Goal: Task Accomplishment & Management: Use online tool/utility

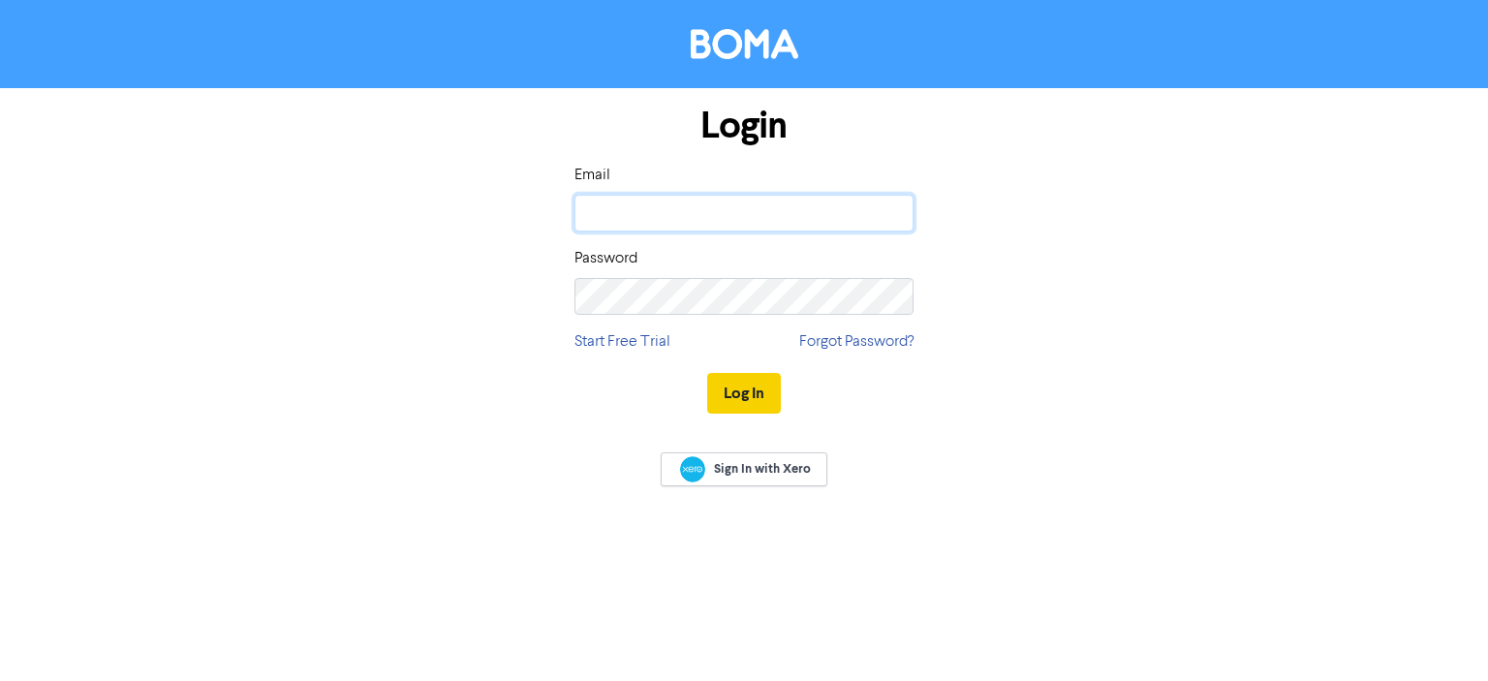
type input "[PERSON_NAME][EMAIL_ADDRESS][DOMAIN_NAME]"
click at [751, 388] on button "Log In" at bounding box center [744, 393] width 74 height 41
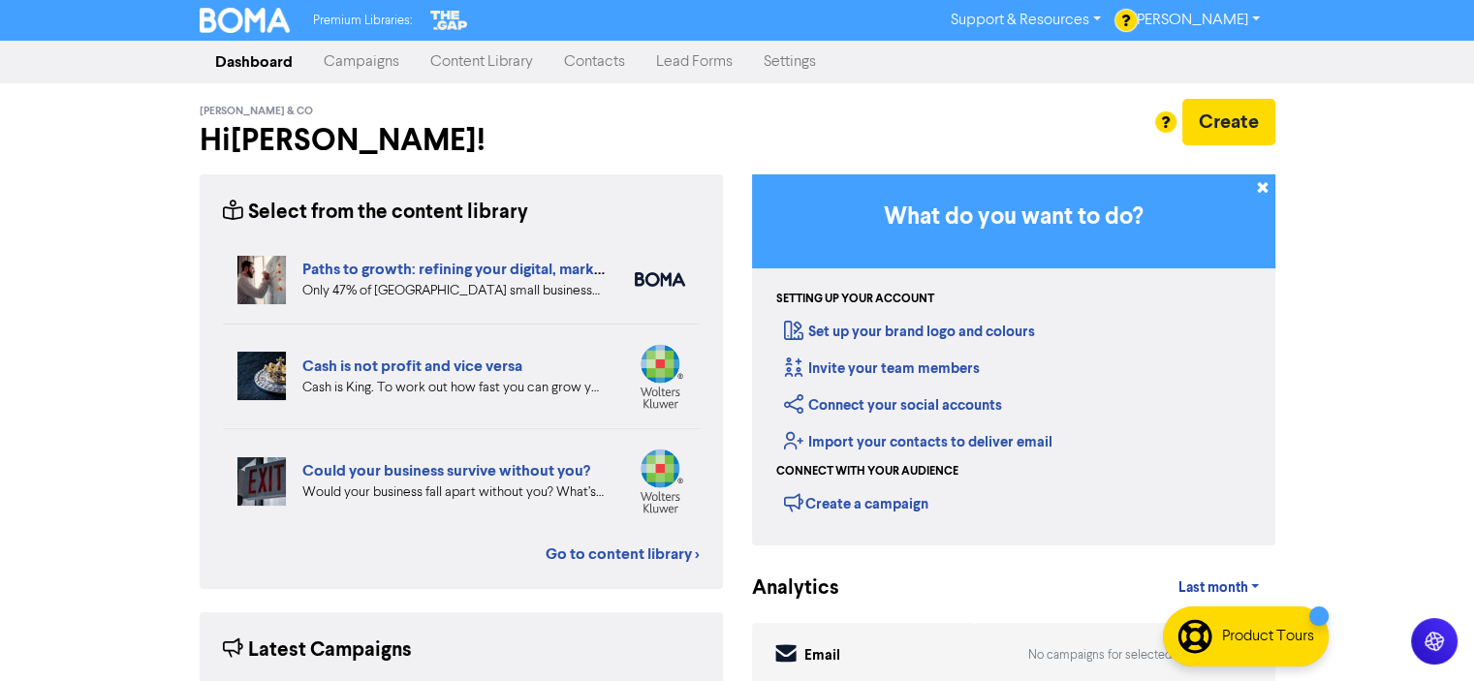
click at [493, 50] on link "Content Library" at bounding box center [482, 62] width 134 height 39
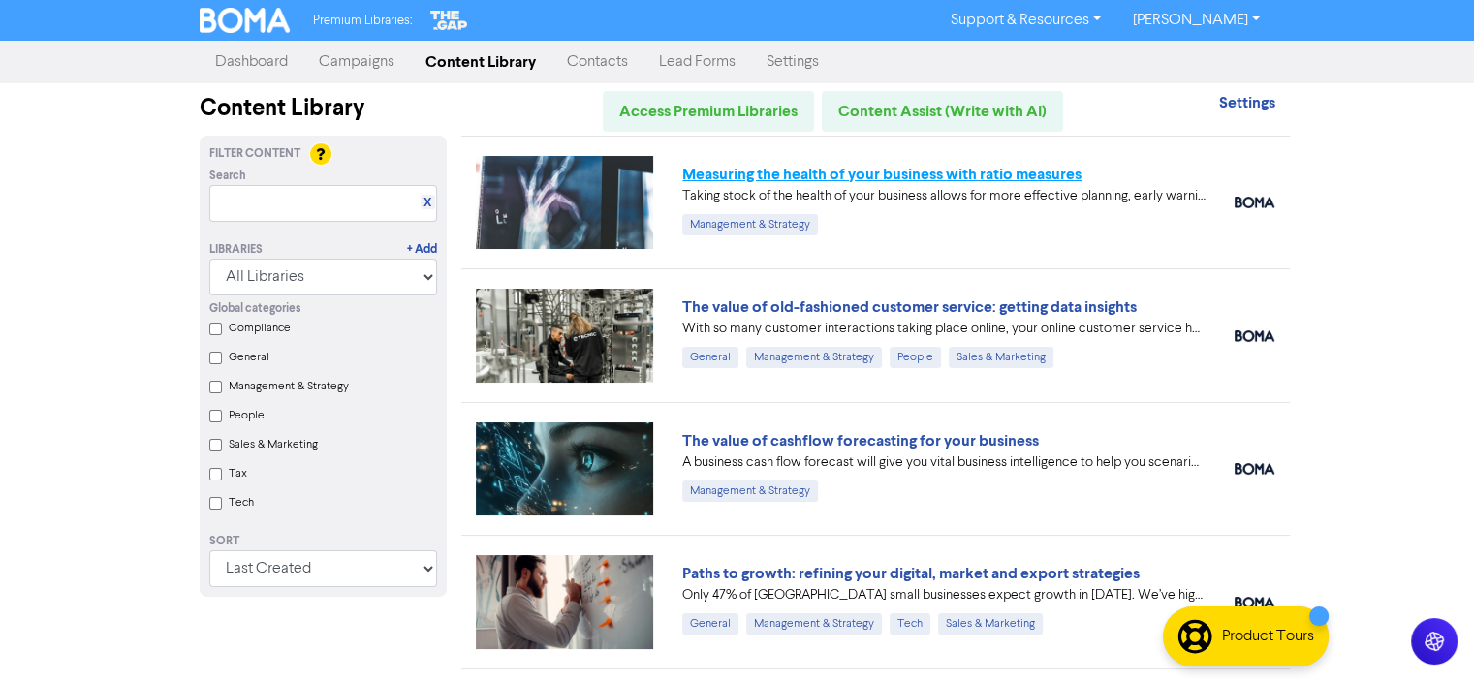
click at [864, 170] on link "Measuring the health of your business with ratio measures" at bounding box center [881, 174] width 399 height 19
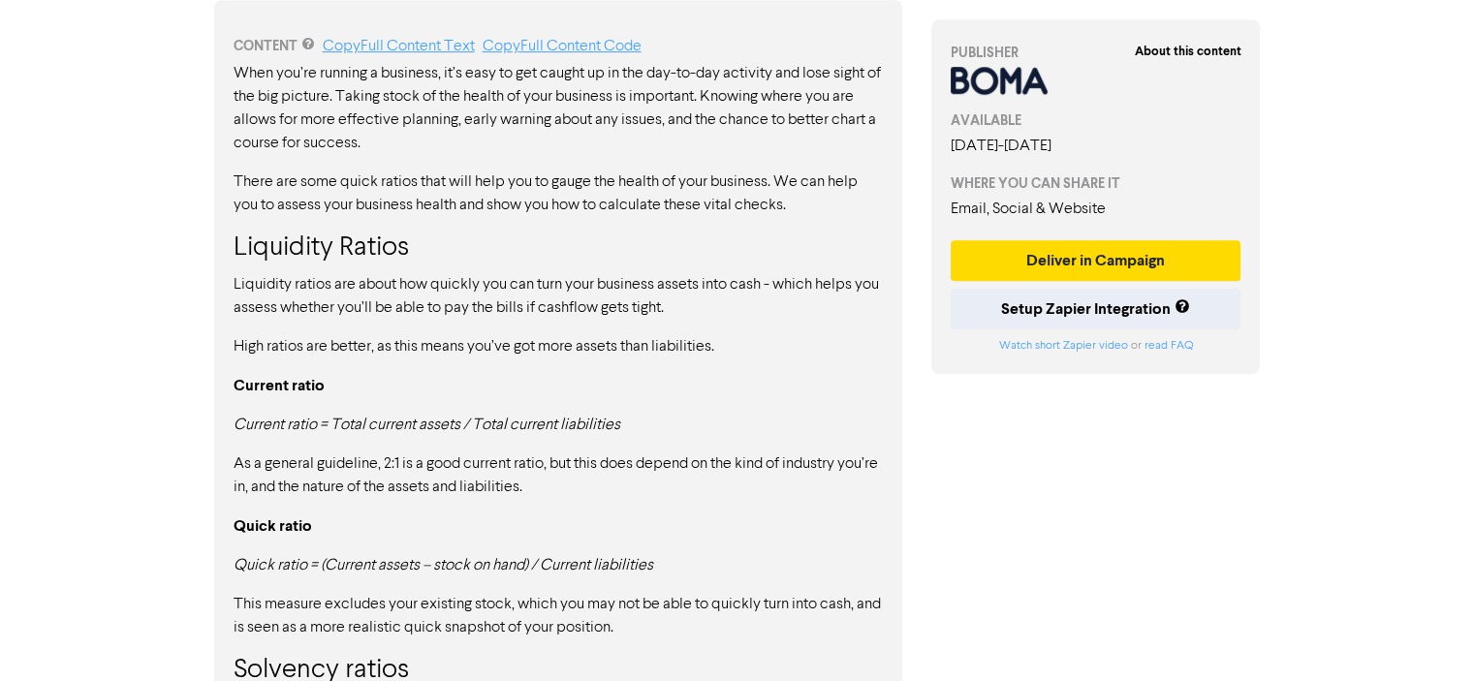
scroll to position [830, 0]
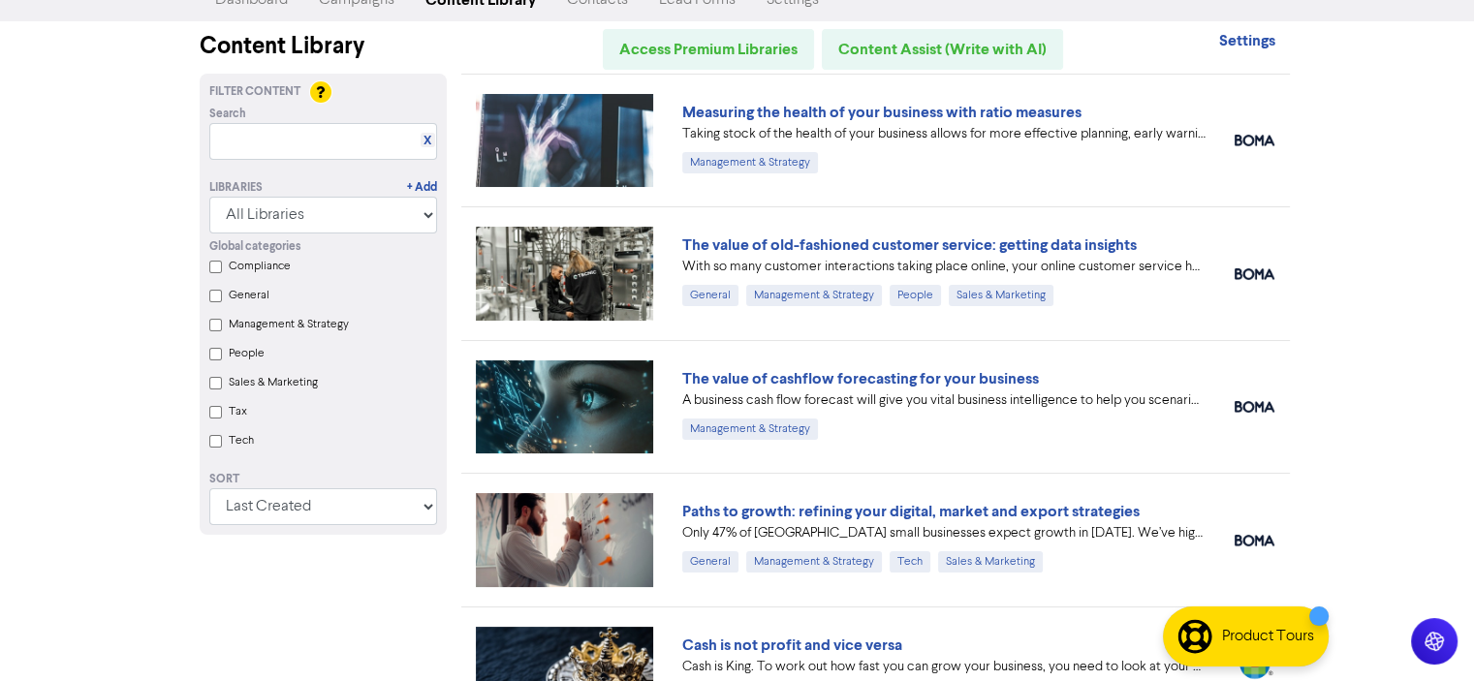
scroll to position [66, 0]
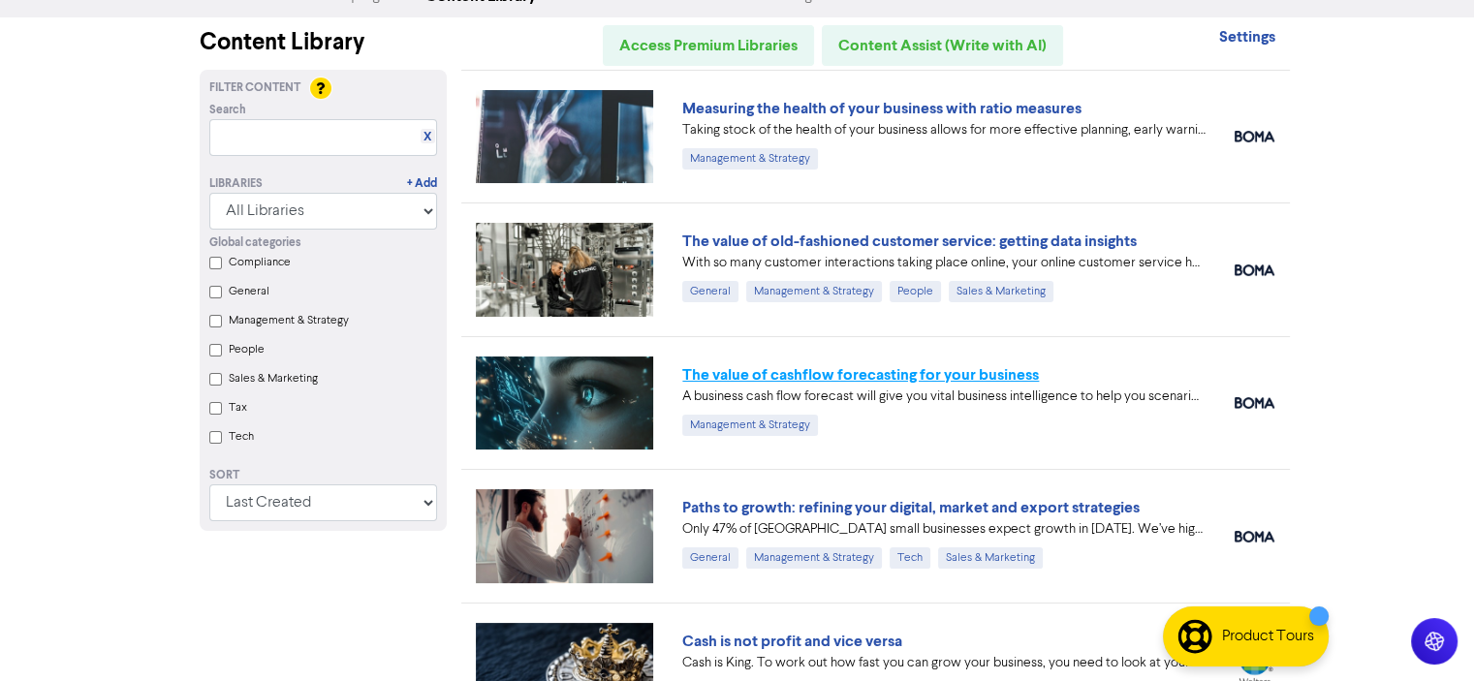
click at [890, 375] on link "The value of cashflow forecasting for your business" at bounding box center [860, 374] width 357 height 19
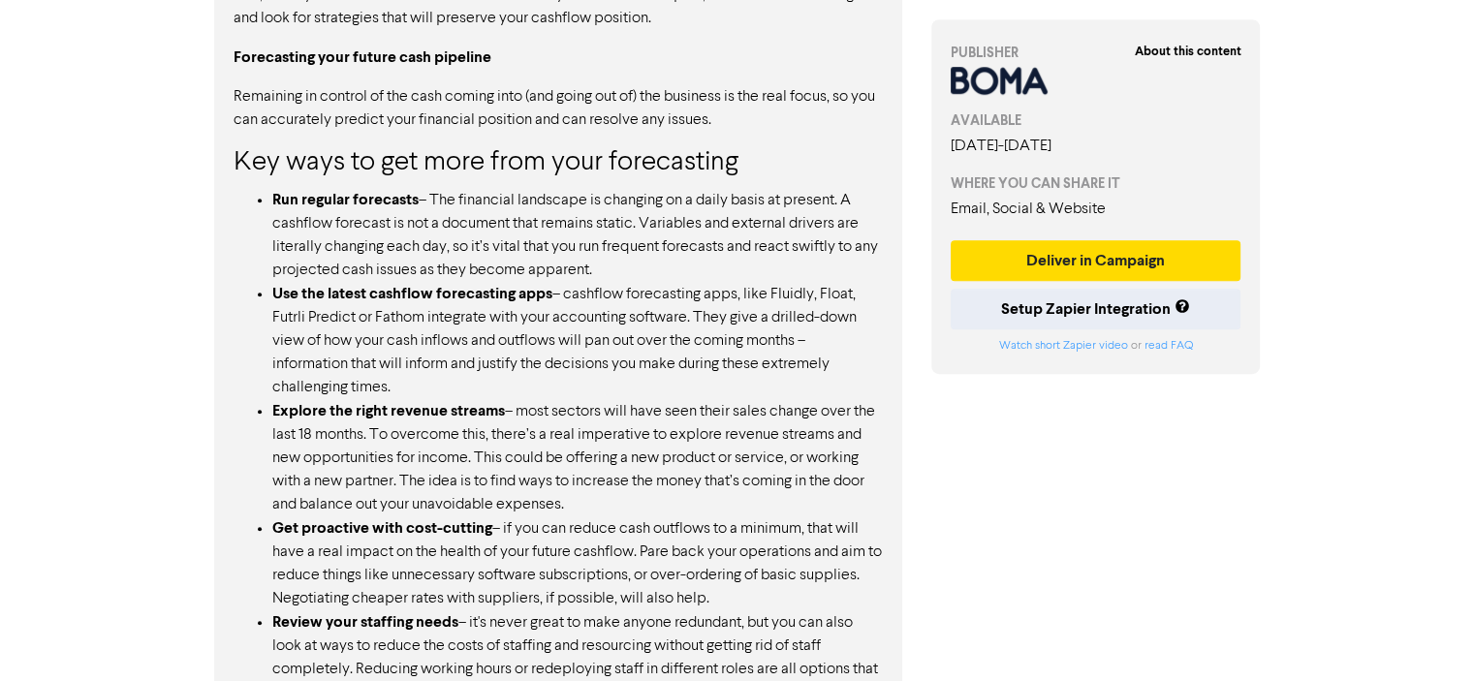
scroll to position [1231, 0]
click at [890, 375] on div "CONTENT Copy Full Content Text Copy Full Content Code Projecting your cashflow …" at bounding box center [558, 443] width 688 height 1293
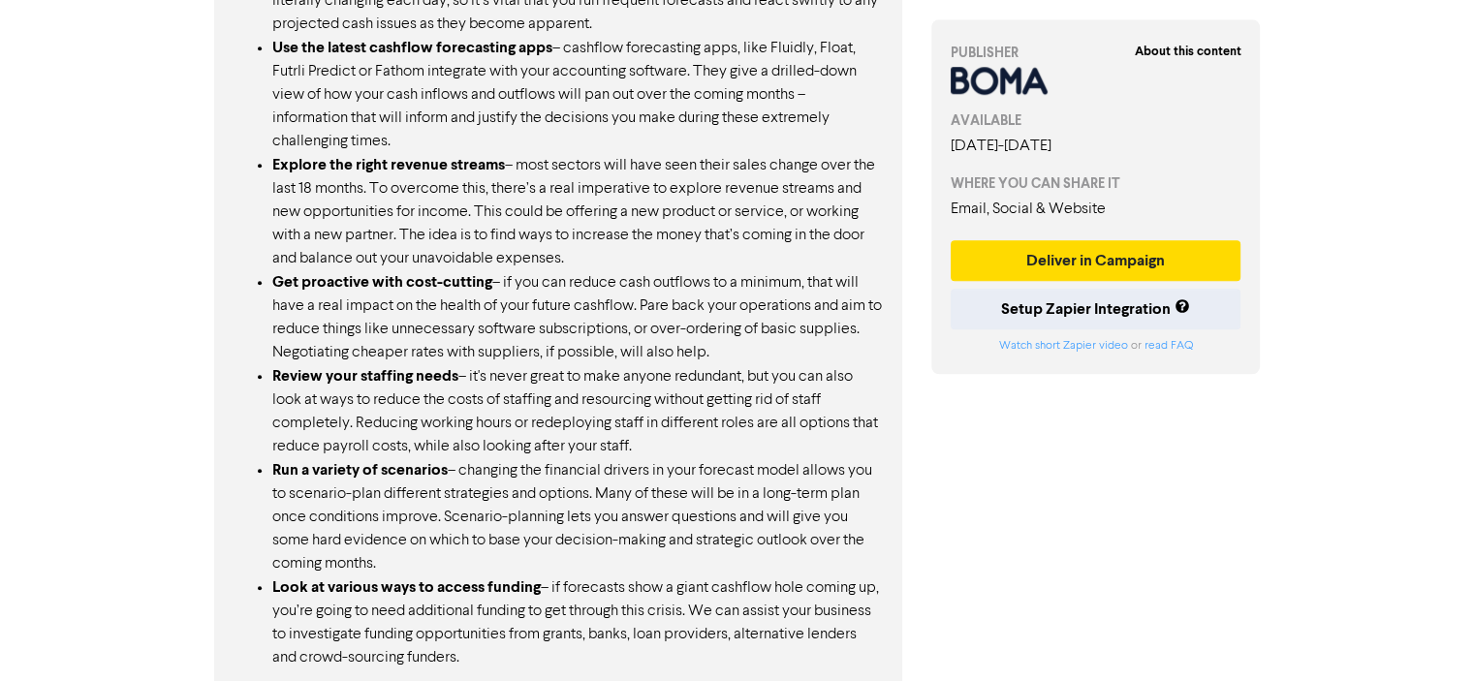
scroll to position [1639, 0]
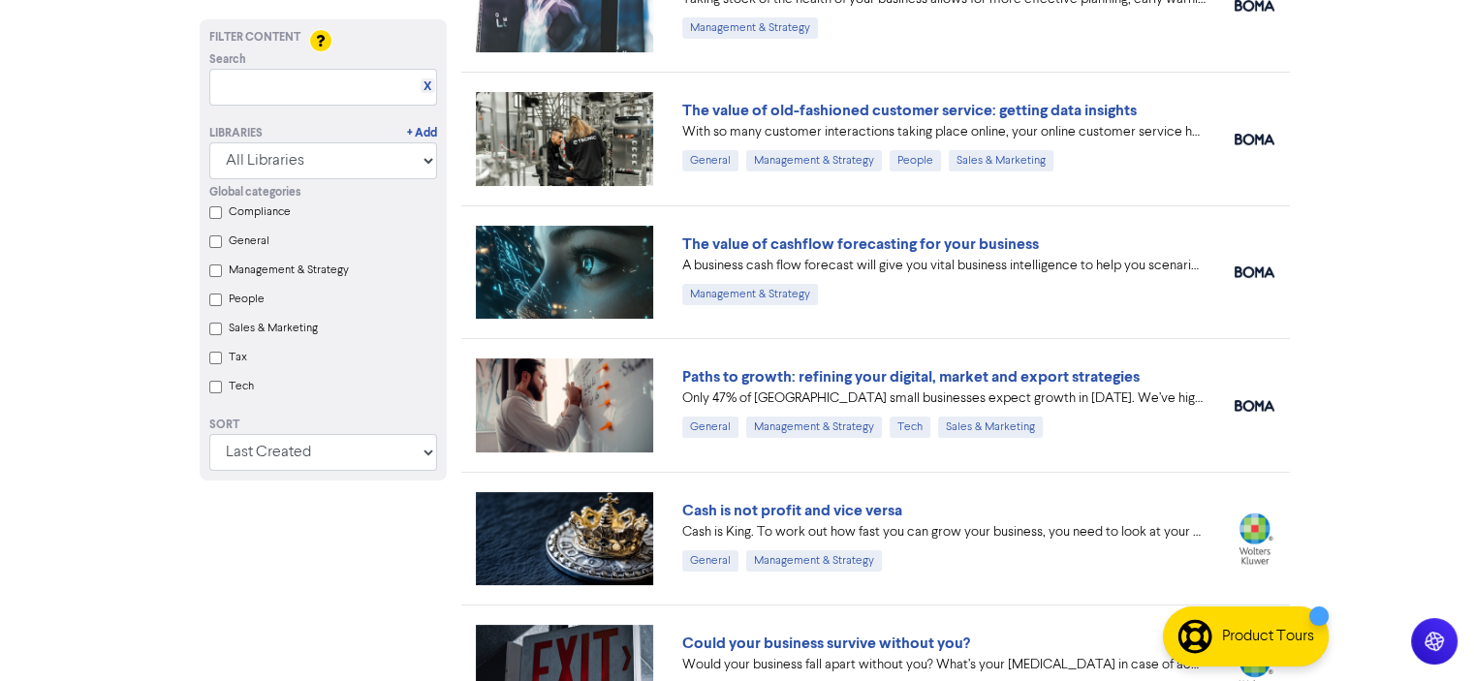
scroll to position [203, 0]
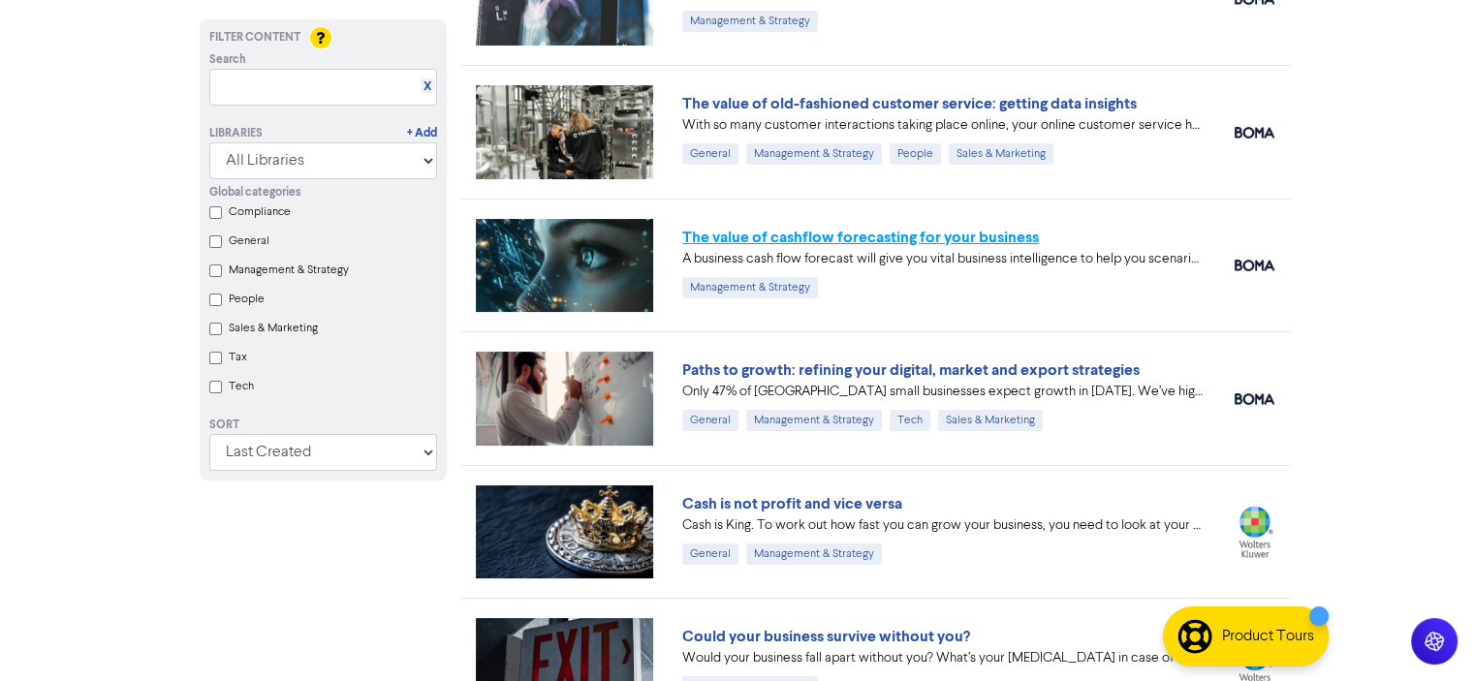
click at [827, 239] on link "The value of cashflow forecasting for your business" at bounding box center [860, 237] width 357 height 19
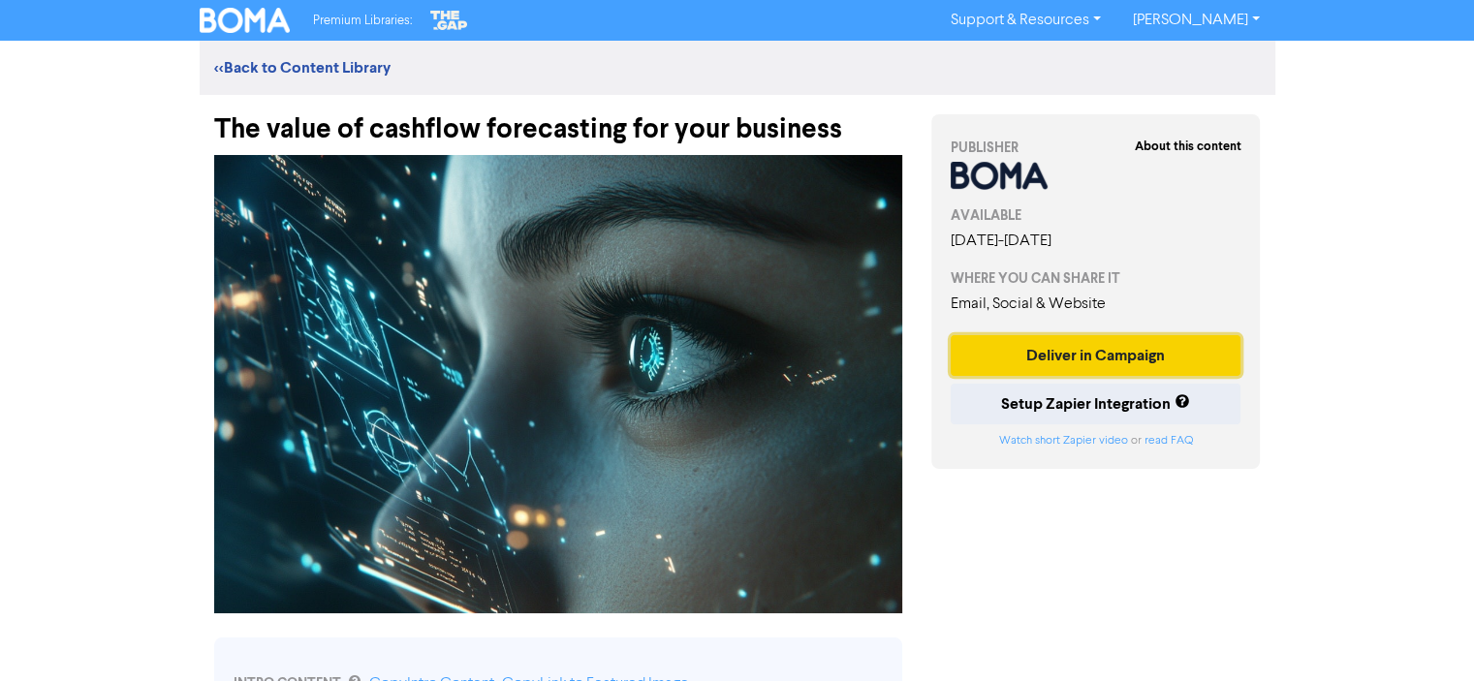
click at [1020, 367] on button "Deliver in Campaign" at bounding box center [1095, 355] width 291 height 41
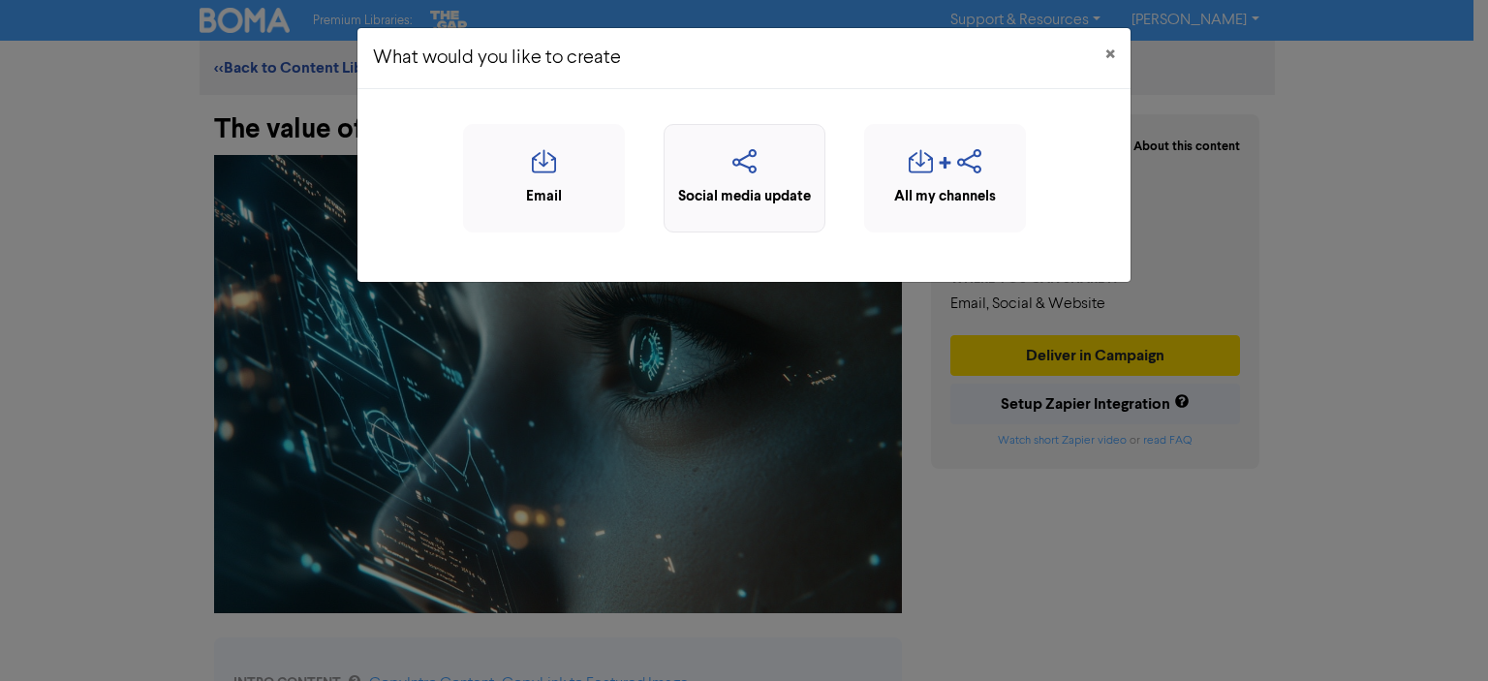
click at [756, 163] on icon "button" at bounding box center [744, 167] width 140 height 37
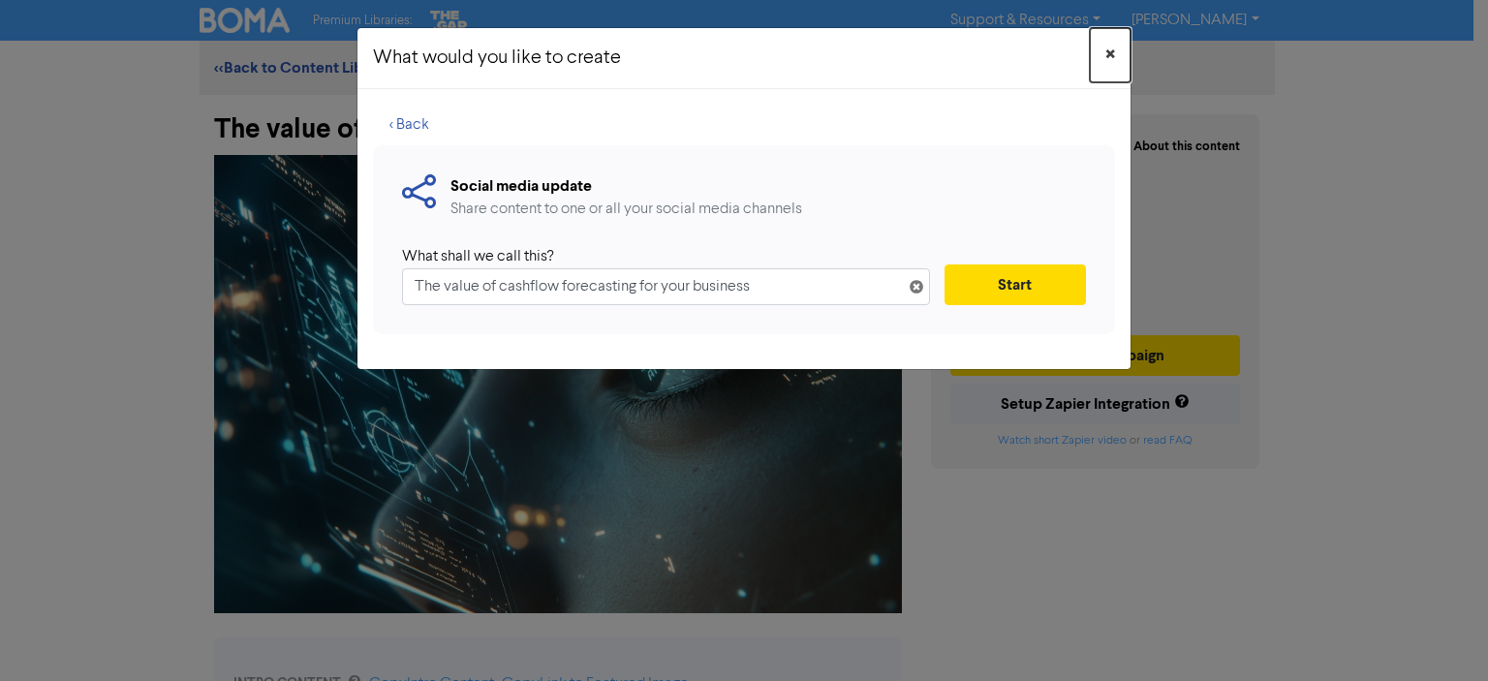
click at [1110, 45] on span "×" at bounding box center [1110, 55] width 10 height 29
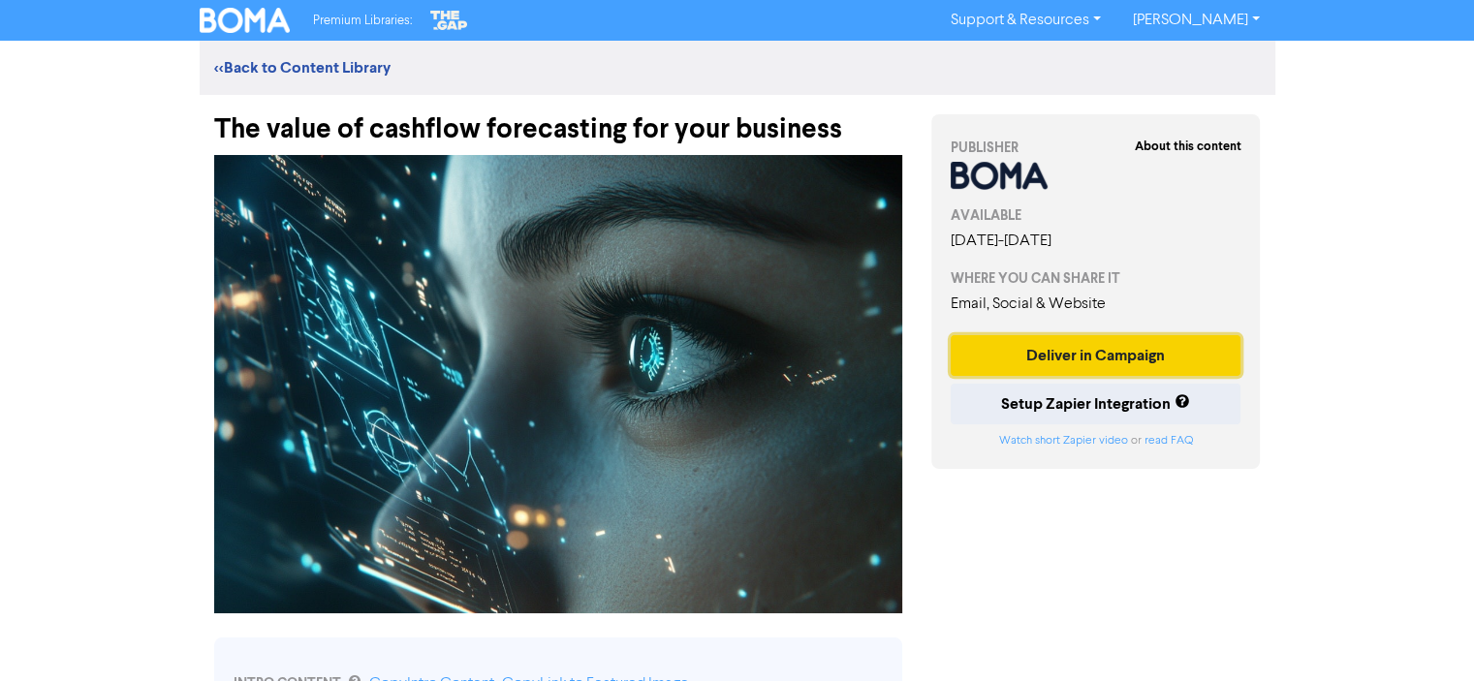
click at [1095, 352] on button "Deliver in Campaign" at bounding box center [1095, 355] width 291 height 41
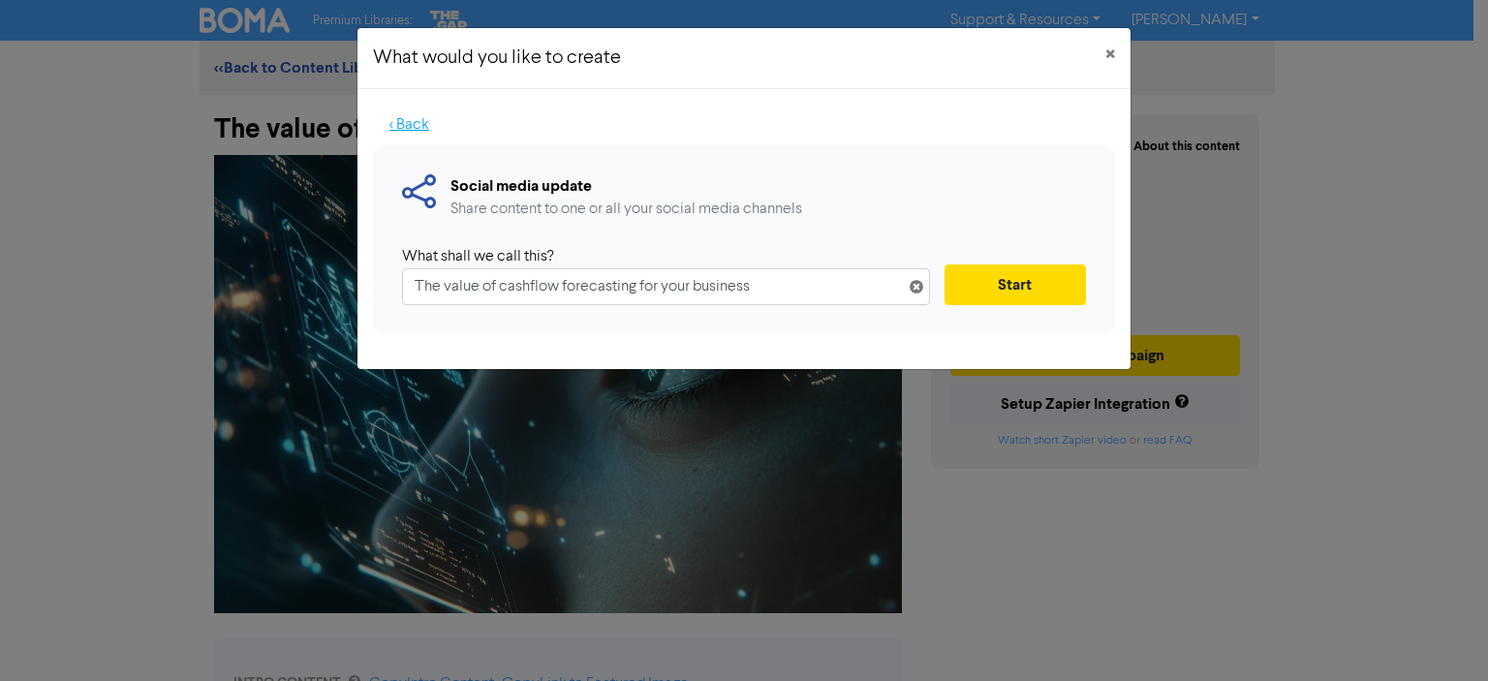
click at [400, 119] on button "< Back" at bounding box center [409, 125] width 73 height 41
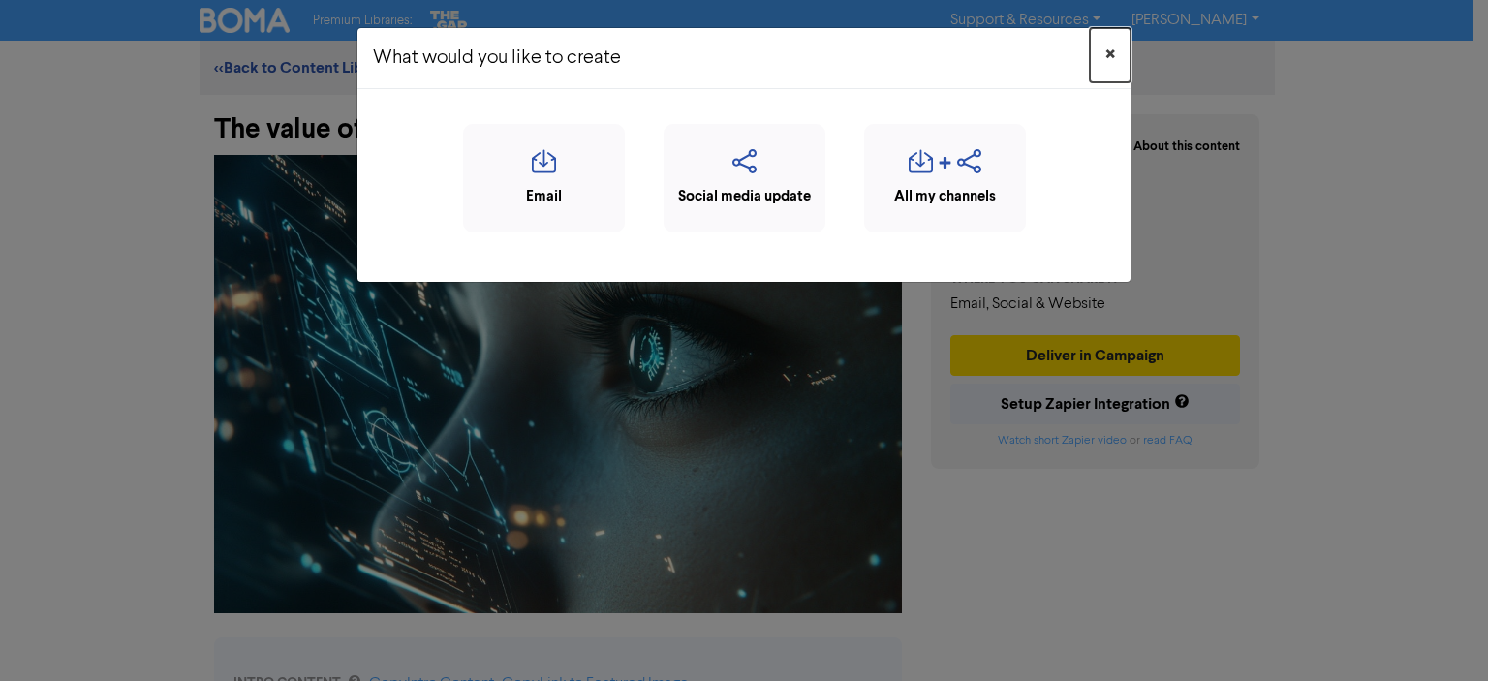
click at [1103, 53] on button "×" at bounding box center [1110, 55] width 41 height 54
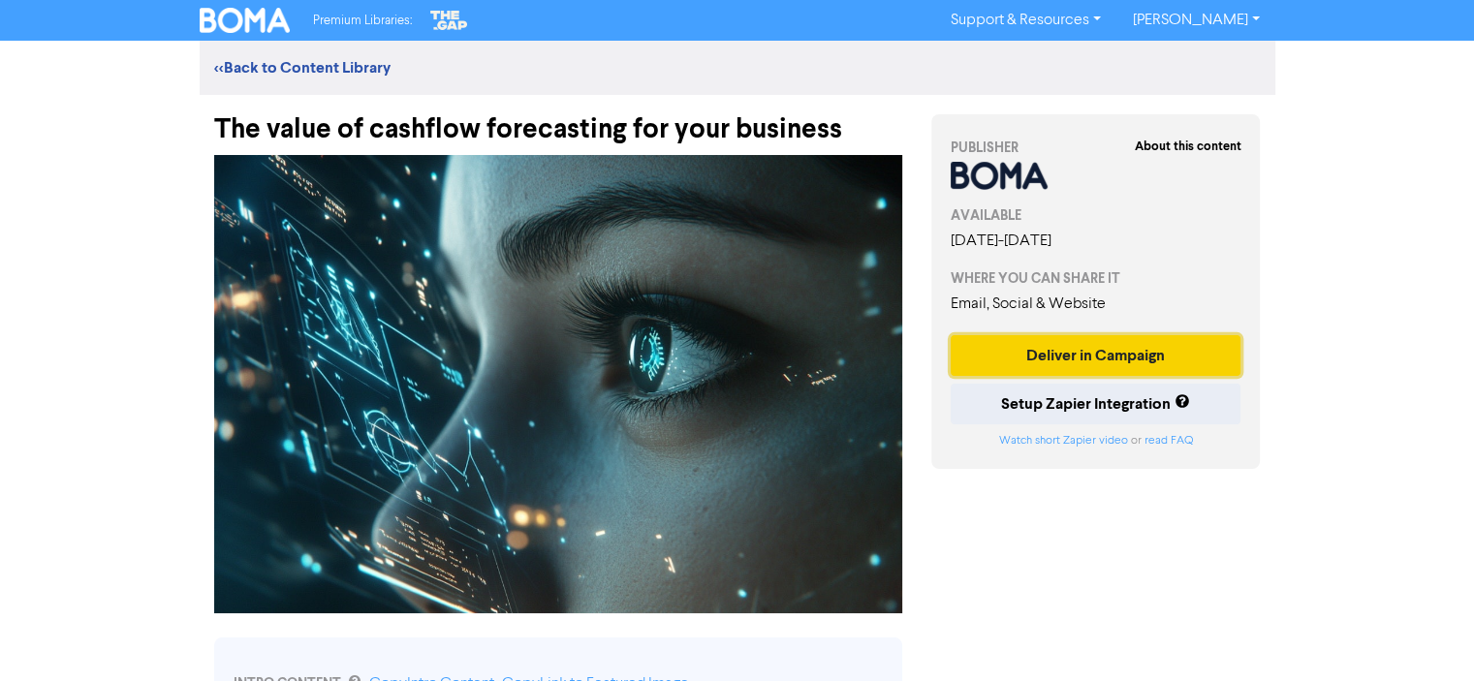
click at [1150, 354] on button "Deliver in Campaign" at bounding box center [1095, 355] width 291 height 41
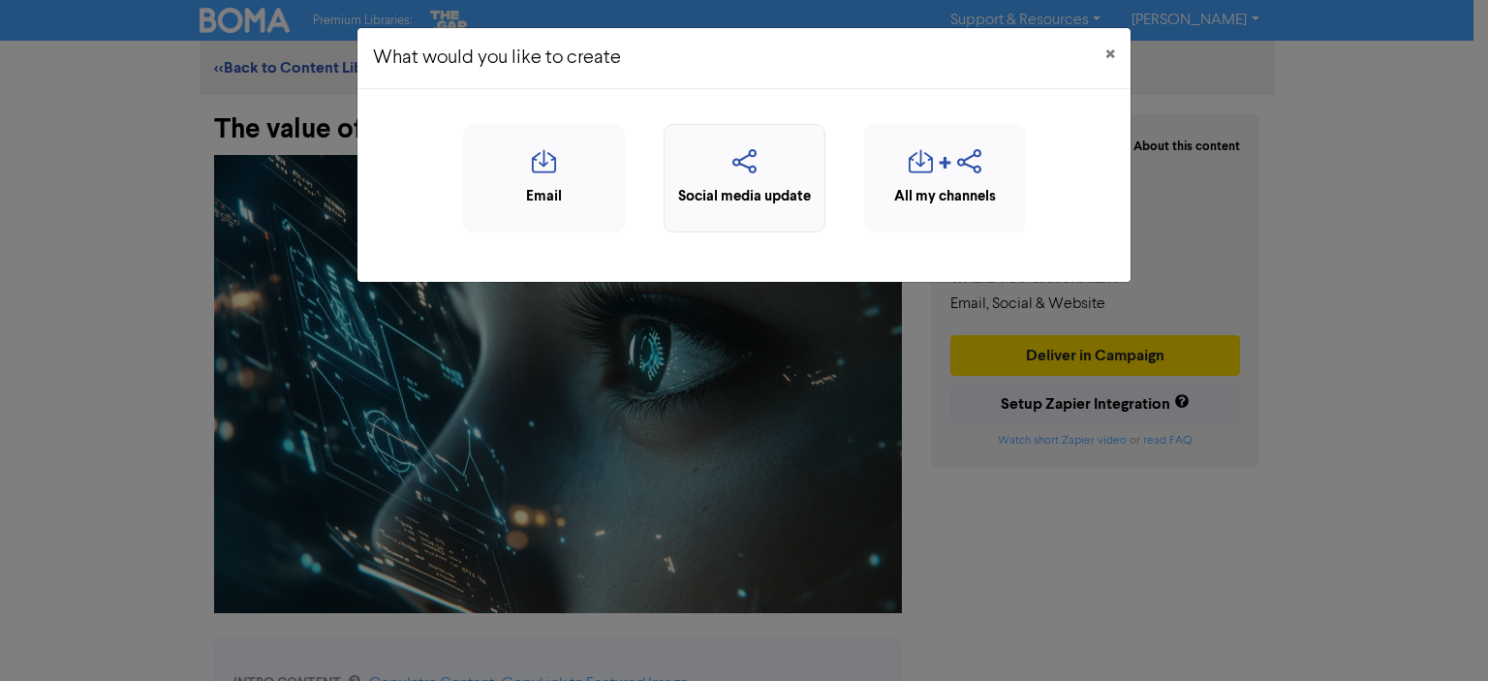
click at [752, 159] on icon "button" at bounding box center [744, 167] width 140 height 37
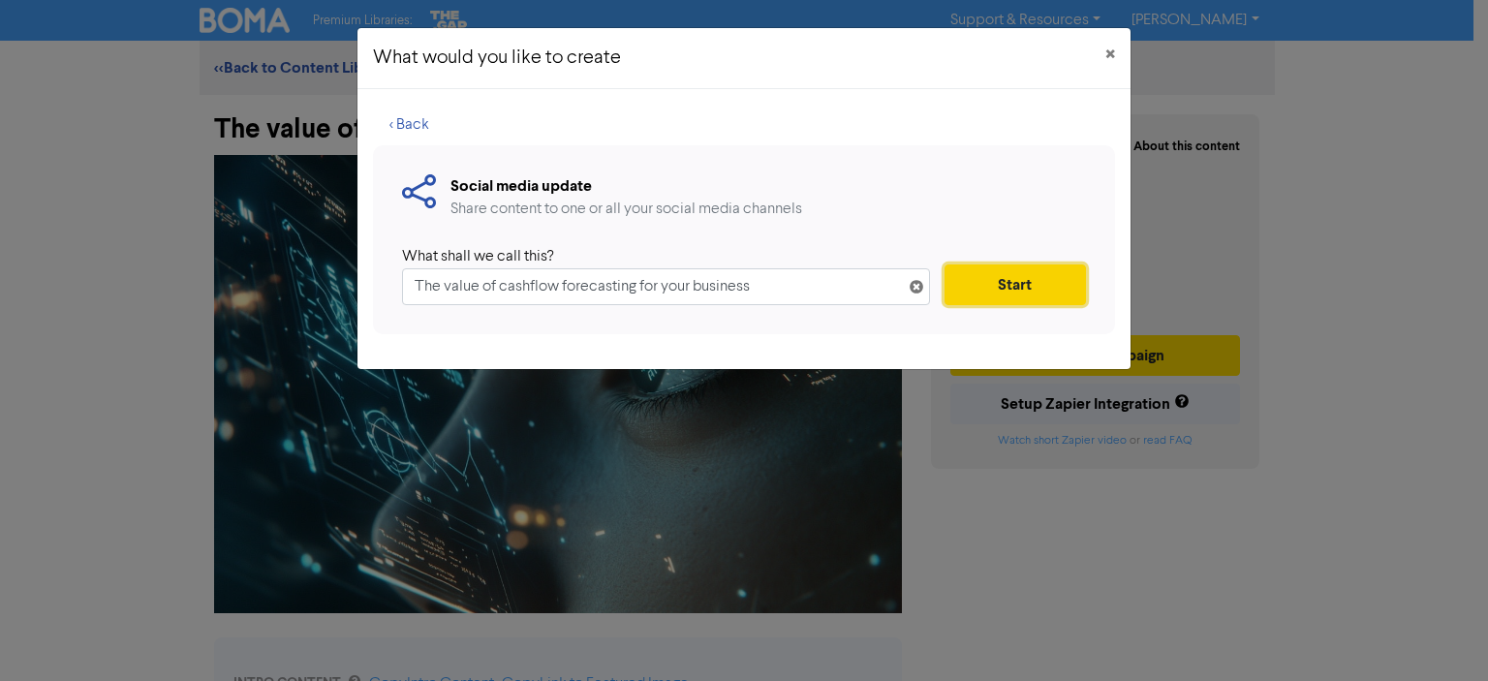
click at [1016, 279] on button "Start" at bounding box center [1015, 284] width 141 height 41
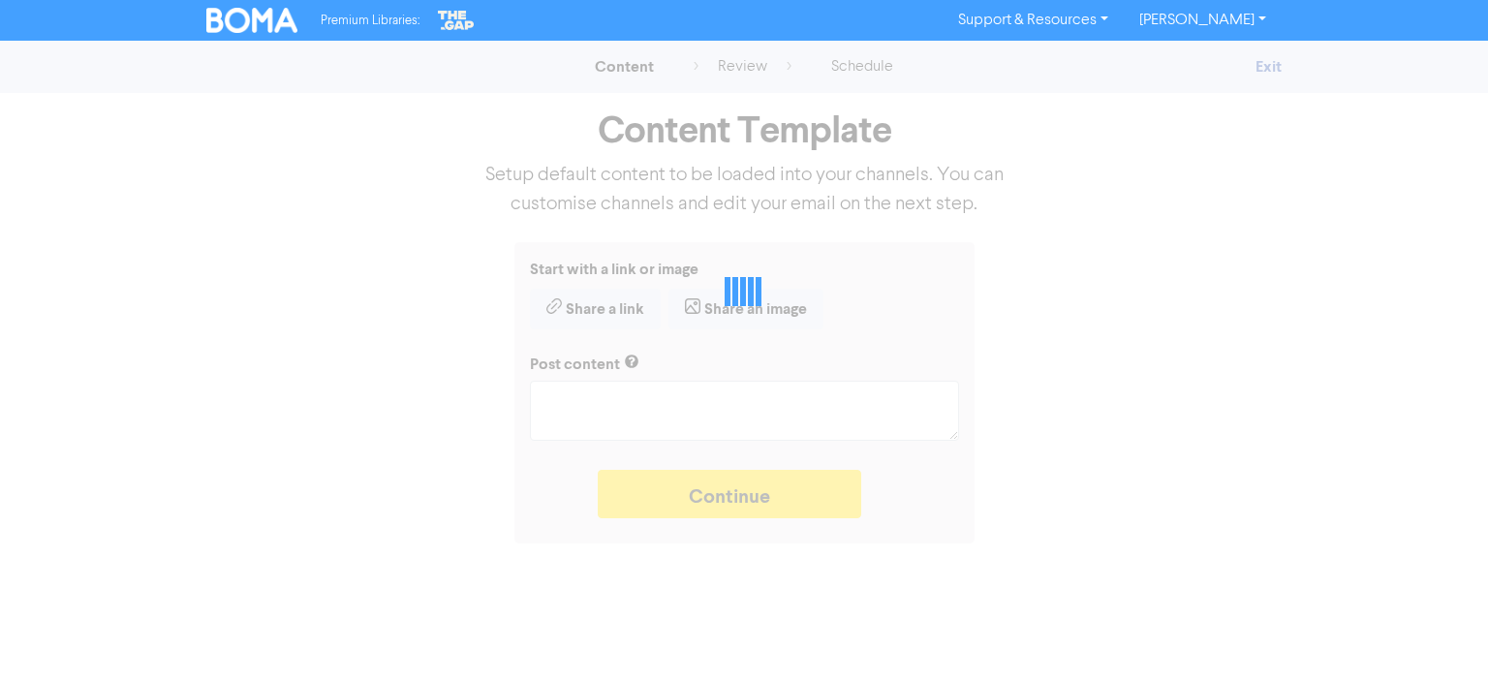
type textarea "x"
type textarea "A business cash flow forecast will give you vital business intelligence to help…"
type textarea "x"
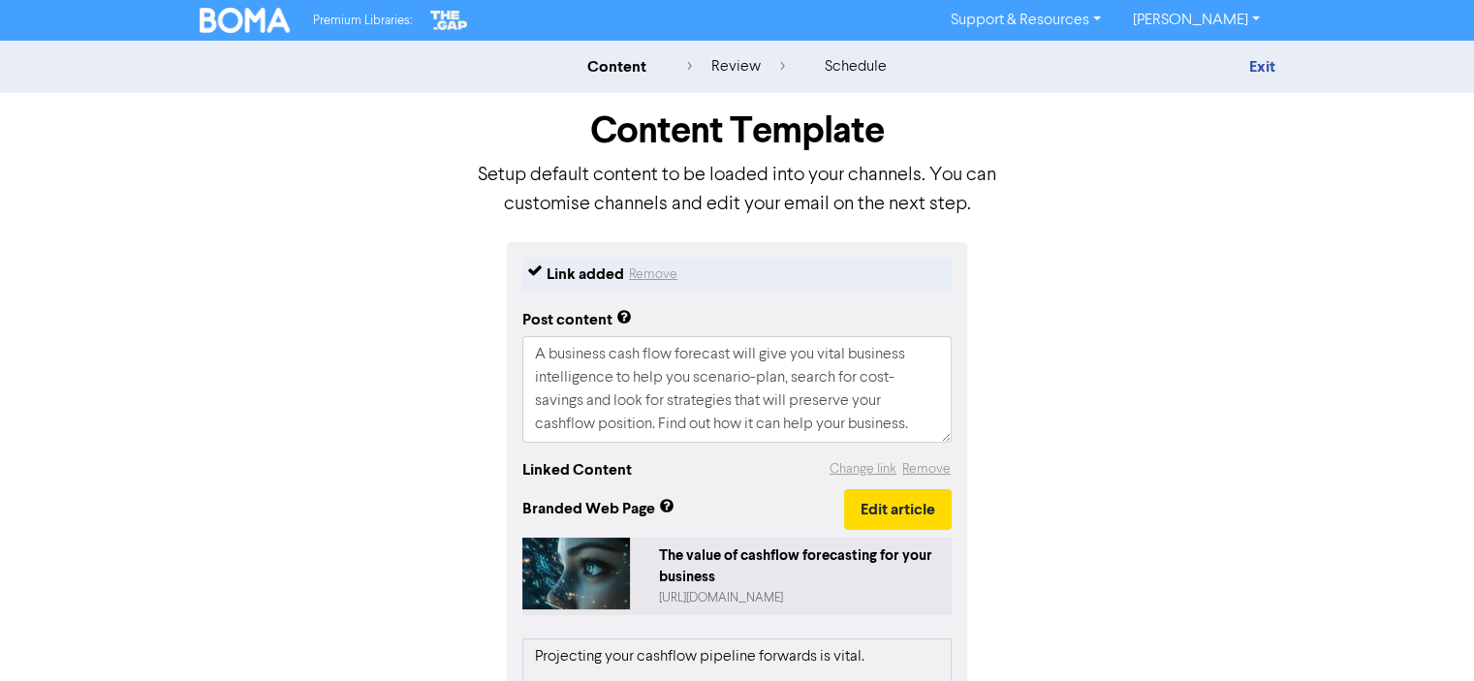
click at [1244, 393] on div "Link added Remove Post content A business cash flow forecast will give you vita…" at bounding box center [737, 685] width 1104 height 887
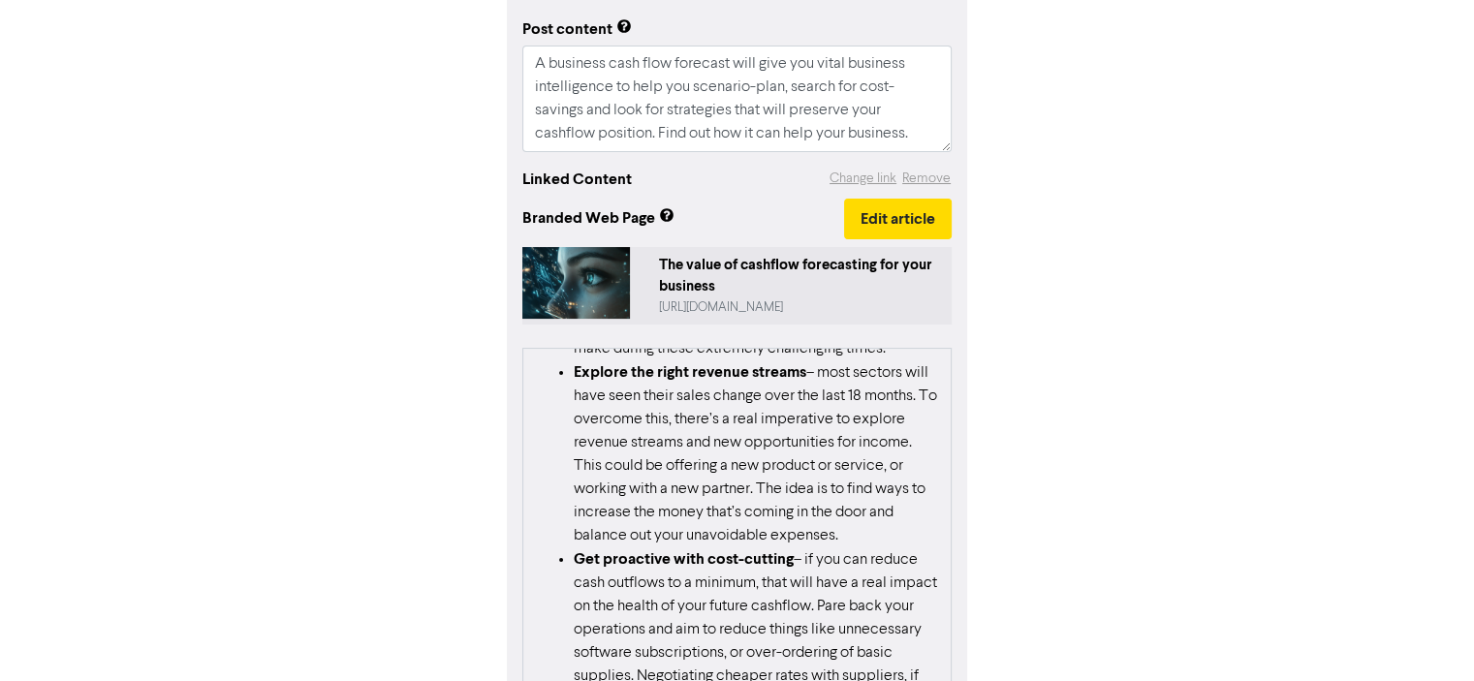
scroll to position [872, 0]
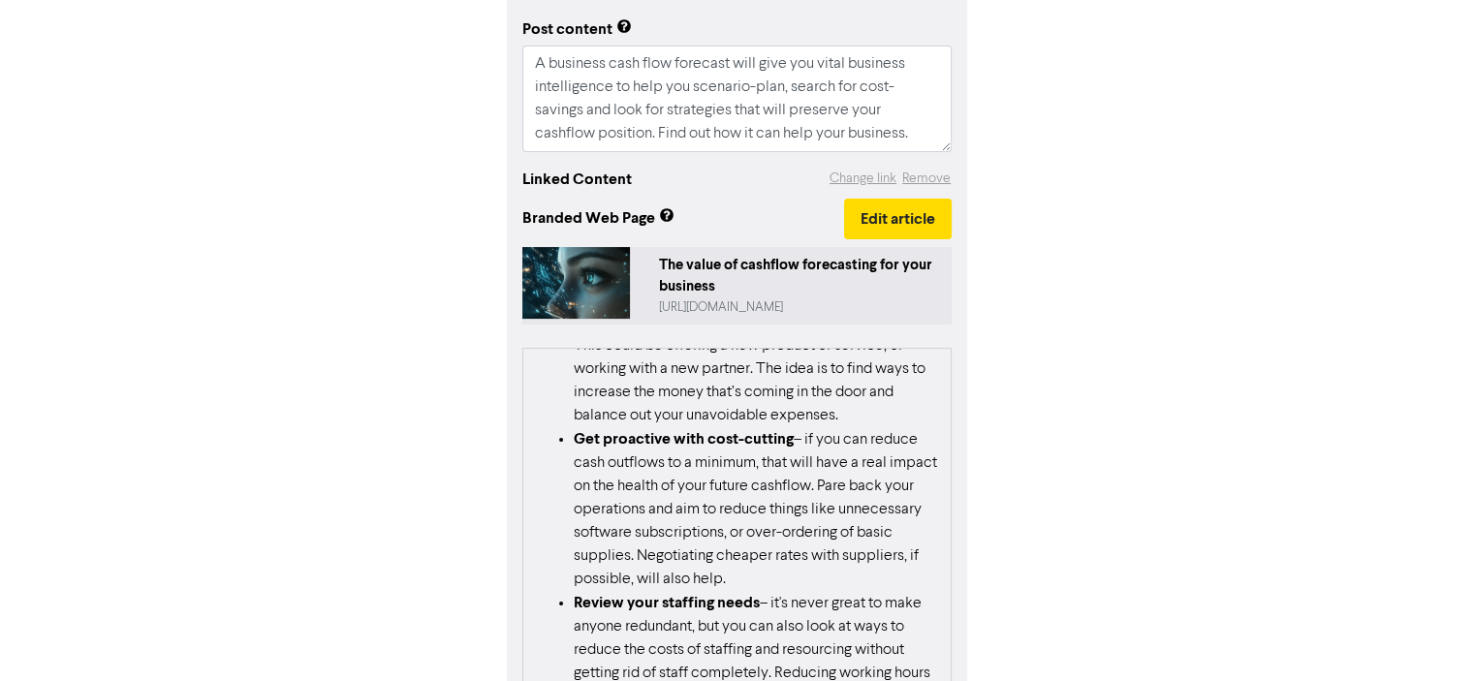
click at [1114, 177] on div "Link added Remove Post content A business cash flow forecast will give you vita…" at bounding box center [737, 395] width 1104 height 887
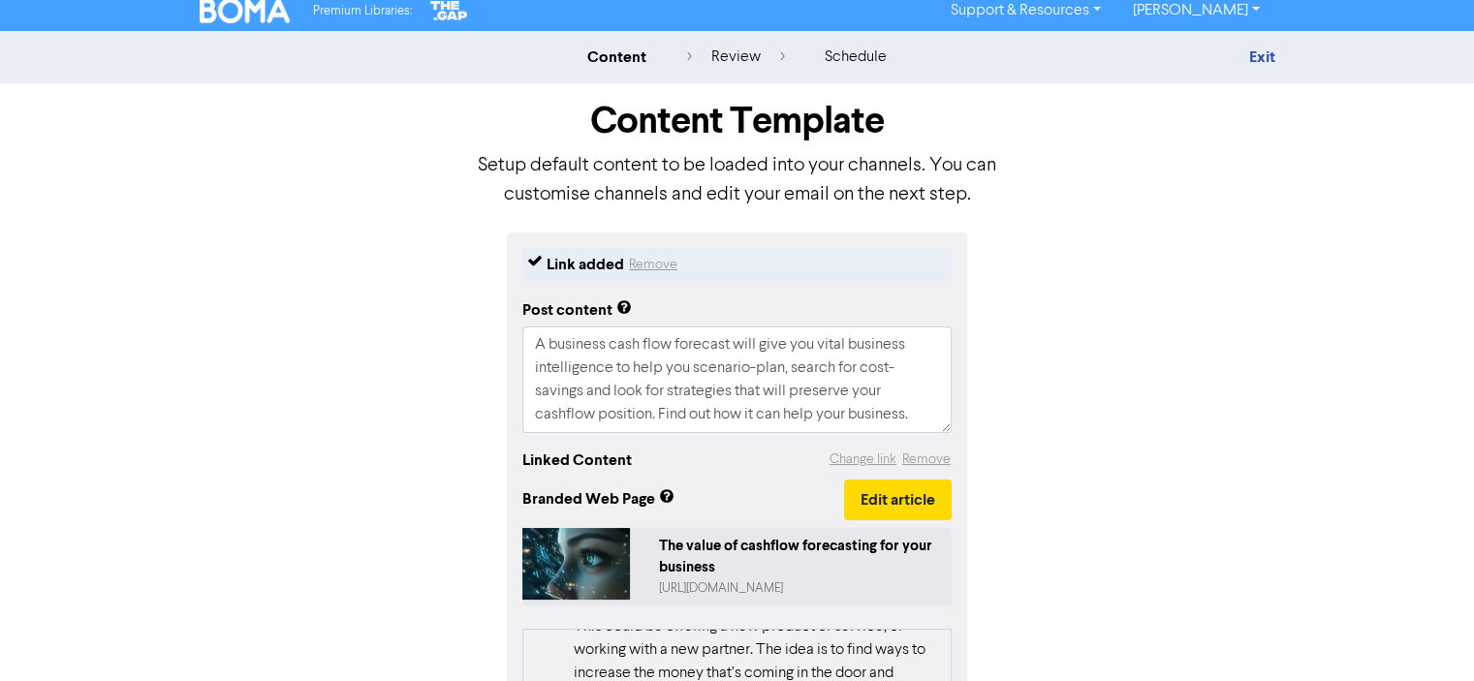
scroll to position [0, 0]
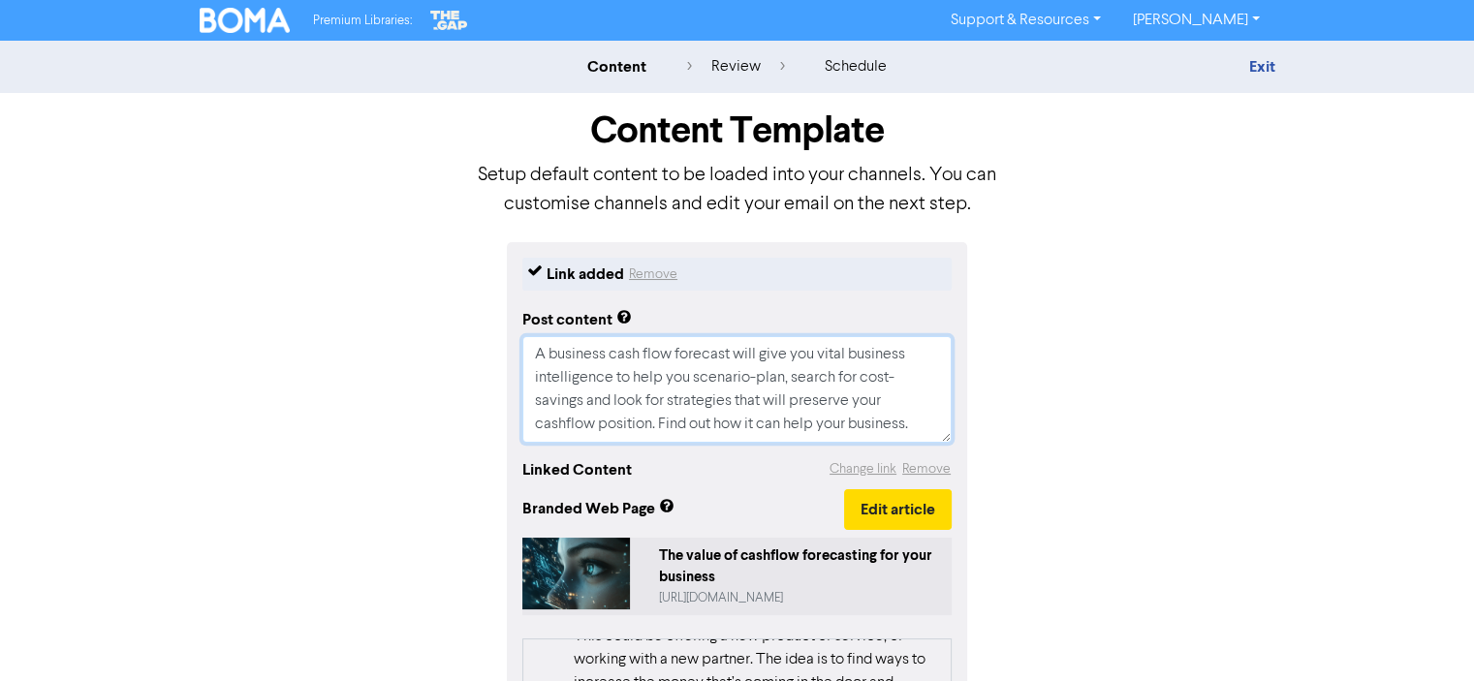
click at [845, 410] on textarea "A business cash flow forecast will give you vital business intelligence to help…" at bounding box center [736, 389] width 429 height 107
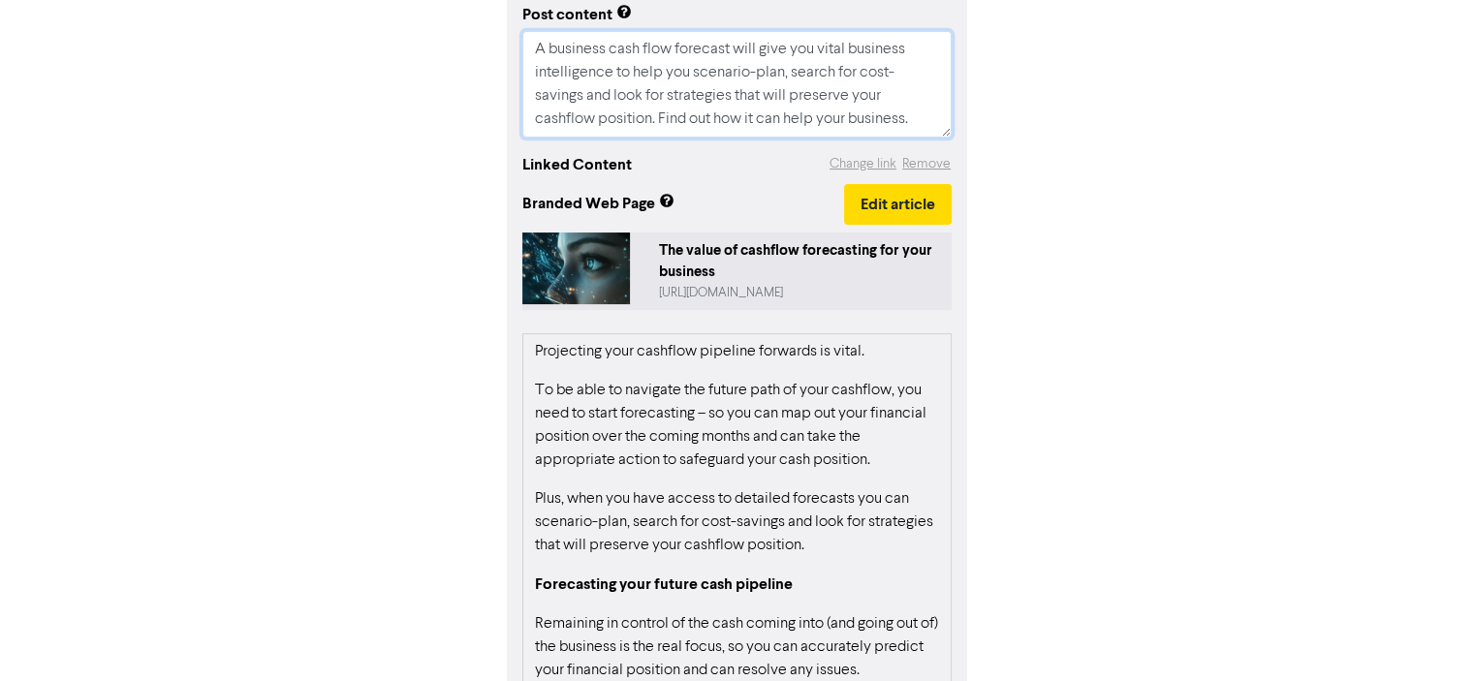
scroll to position [157, 0]
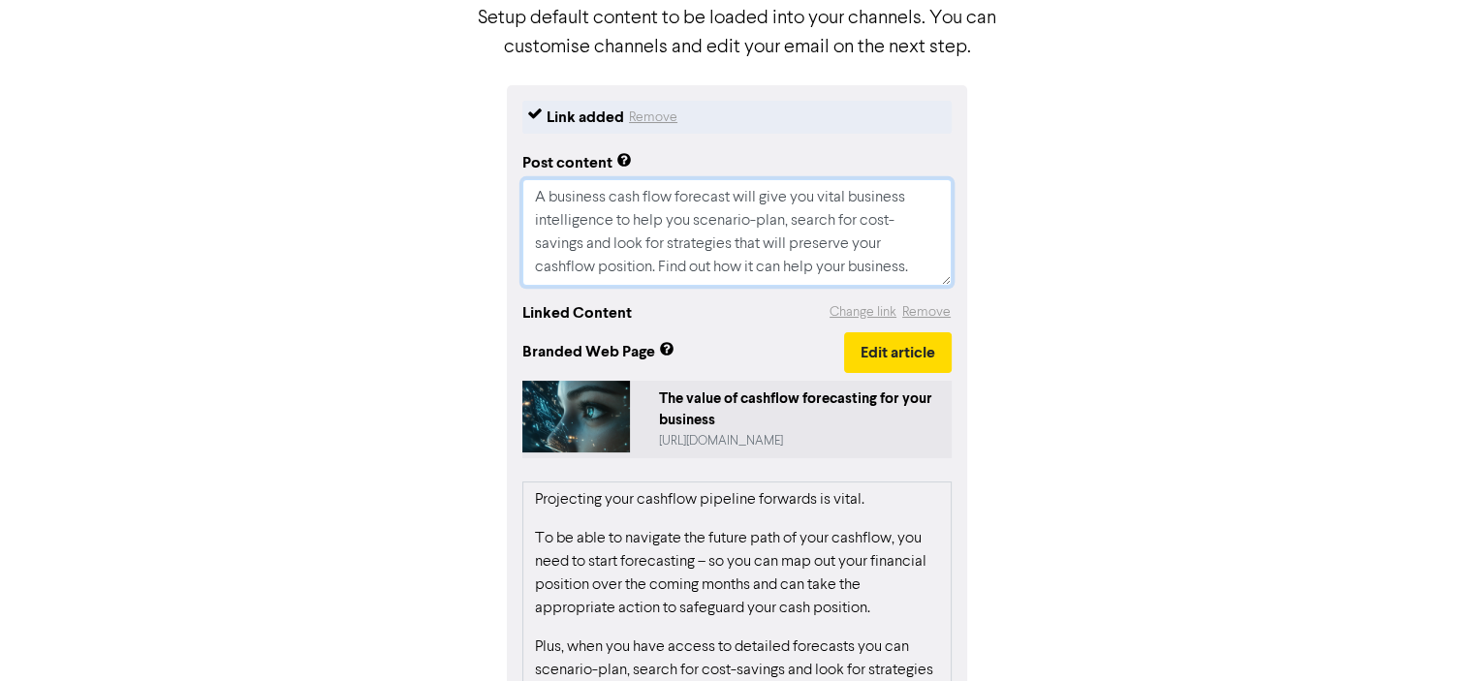
drag, startPoint x: 594, startPoint y: 204, endPoint x: 755, endPoint y: 277, distance: 176.5
click at [755, 277] on textarea "A business cash flow forecast will give you vital business intelligence to help…" at bounding box center [736, 232] width 429 height 107
click at [843, 235] on textarea "A business cash flow forecast will give you vital business intelligence to help…" at bounding box center [736, 232] width 429 height 107
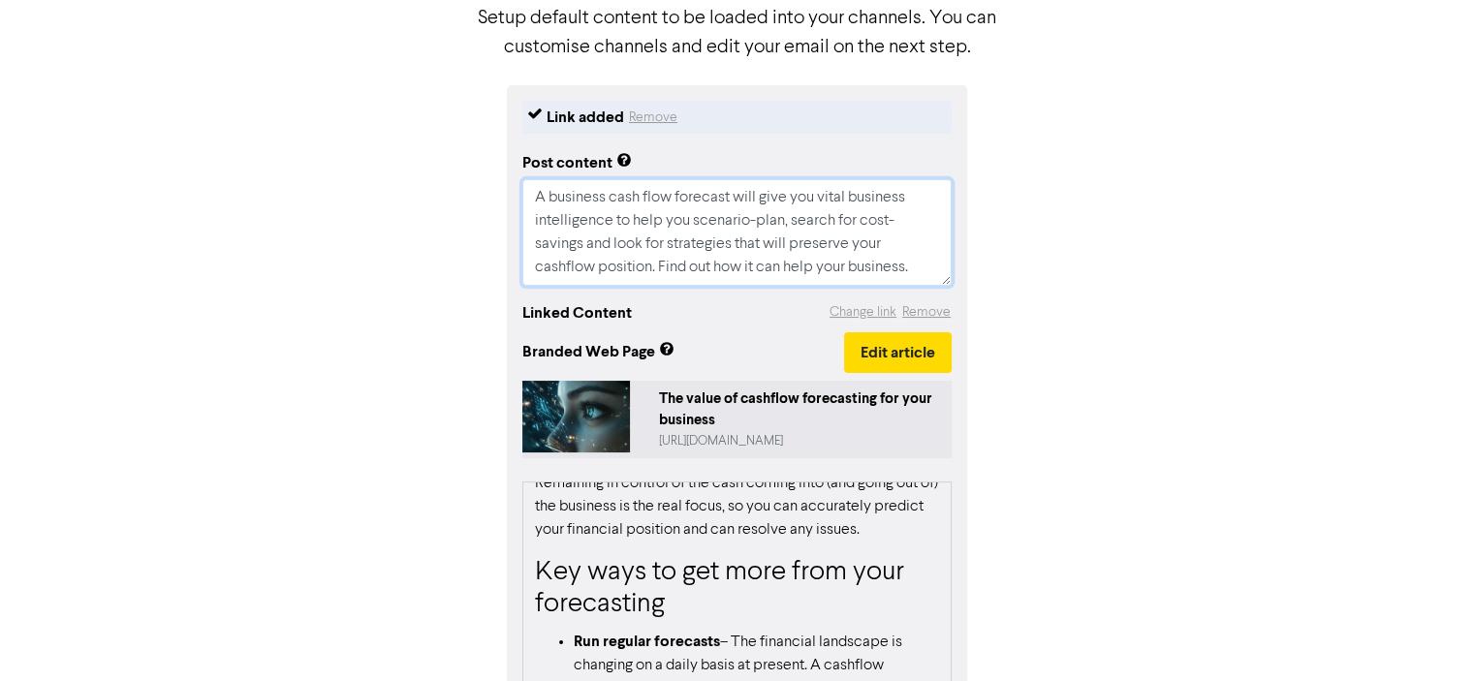
scroll to position [291, 0]
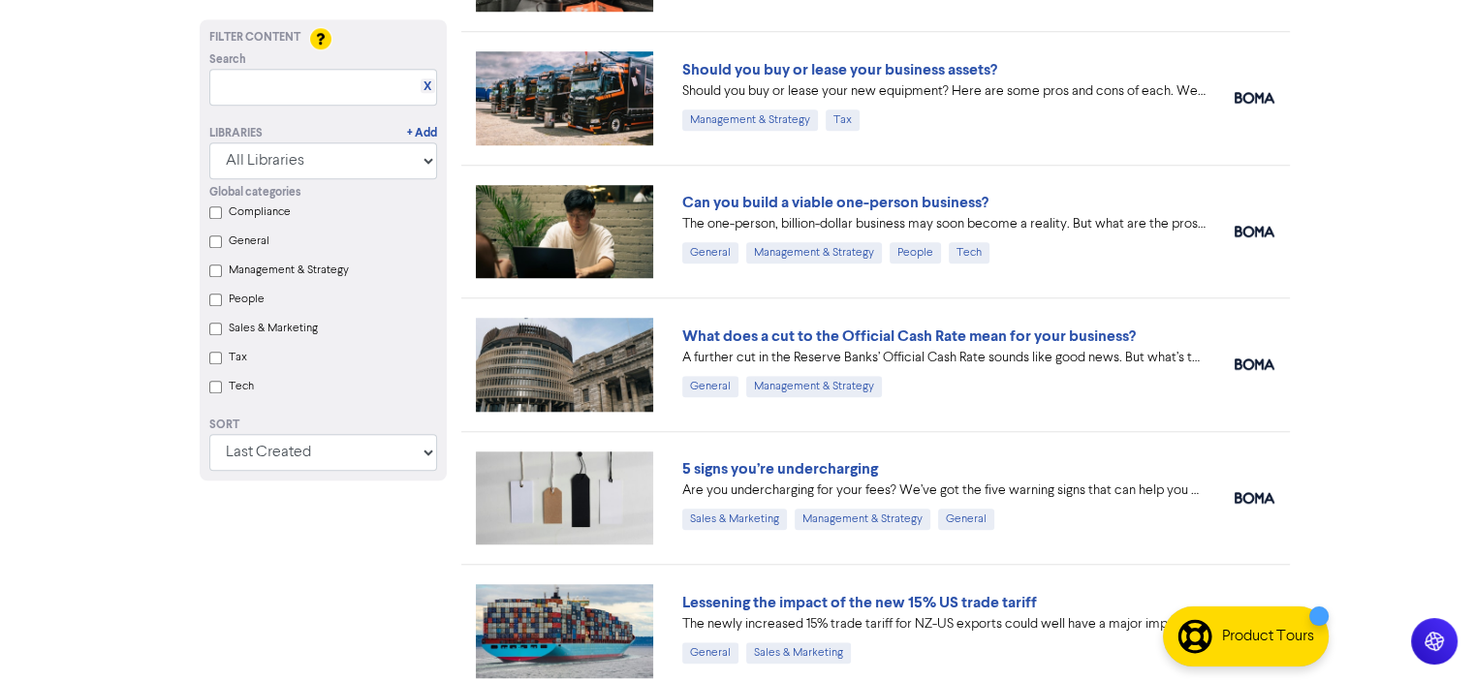
scroll to position [1571, 0]
click at [1151, 324] on div "What does a cut to the Official Cash Rate mean for your business?" at bounding box center [943, 335] width 523 height 23
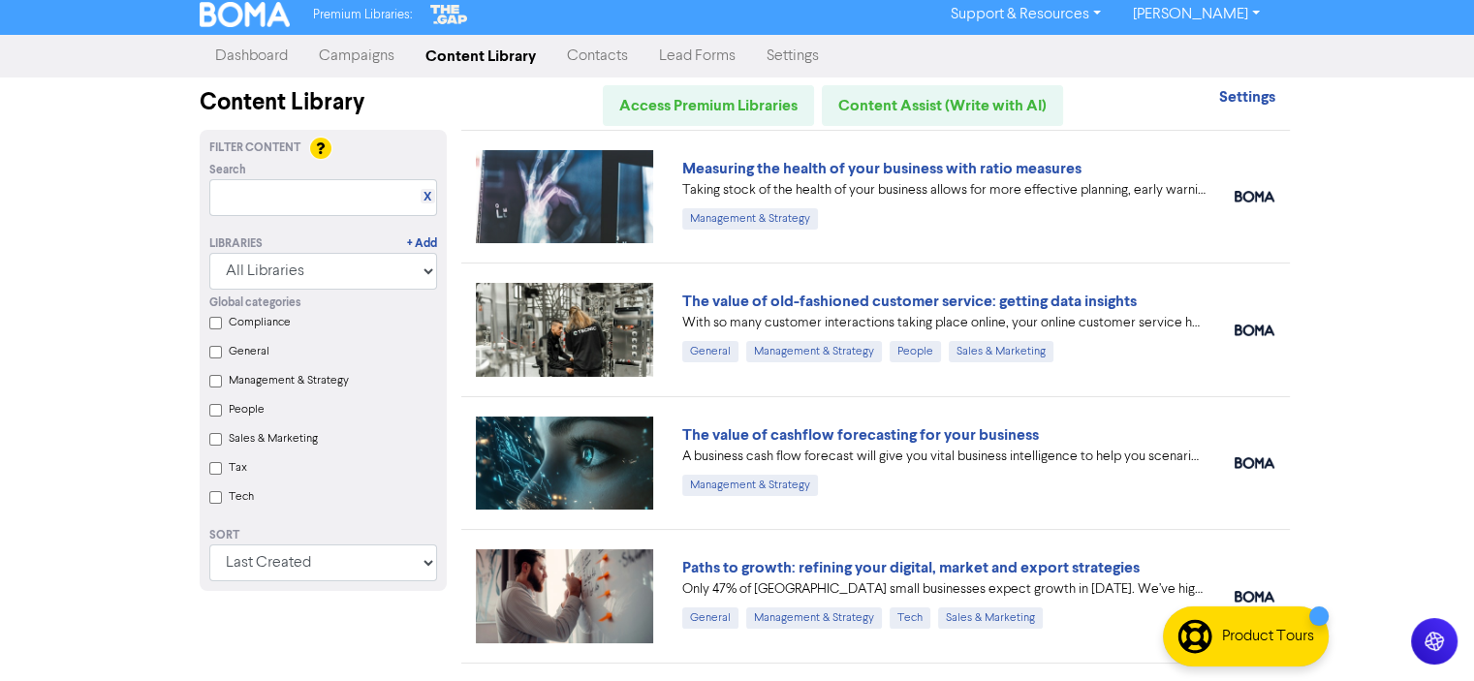
scroll to position [0, 0]
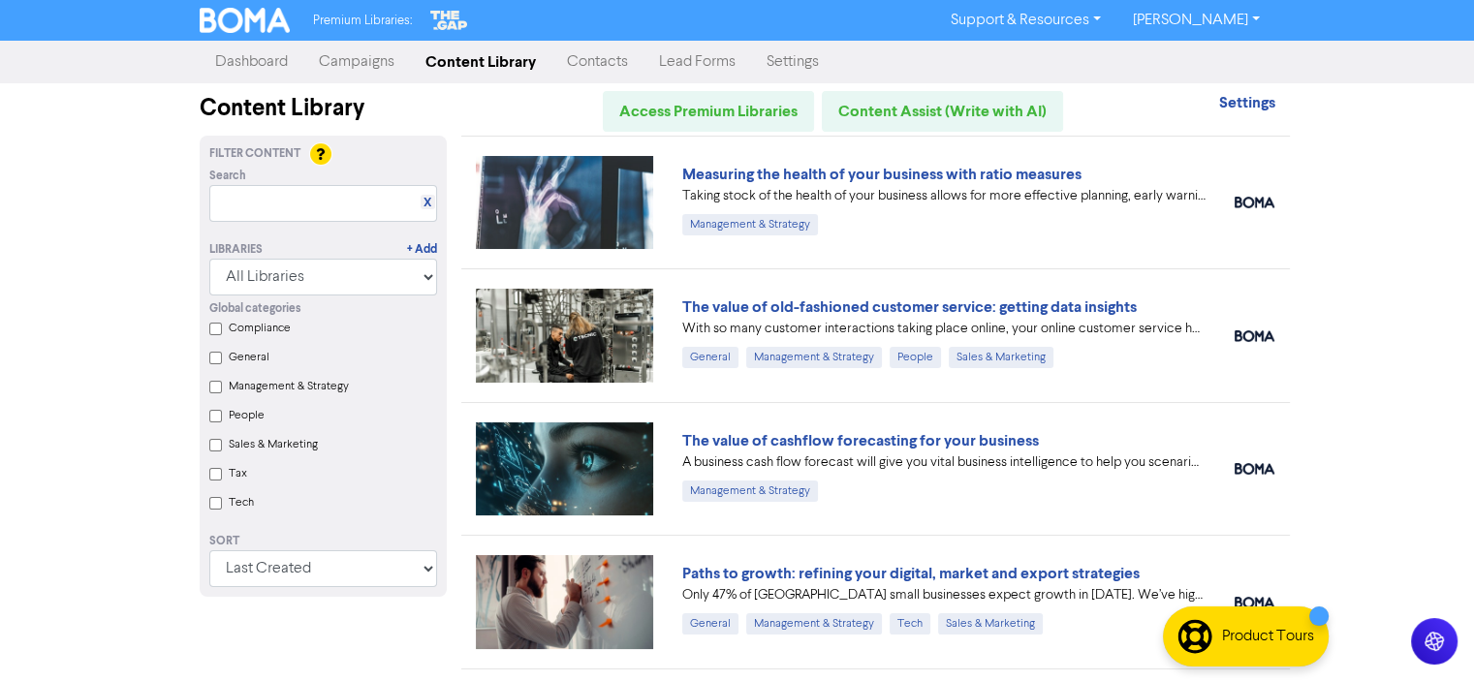
click at [1229, 18] on link "[PERSON_NAME]" at bounding box center [1195, 20] width 158 height 31
click at [801, 63] on link "Settings" at bounding box center [792, 62] width 83 height 39
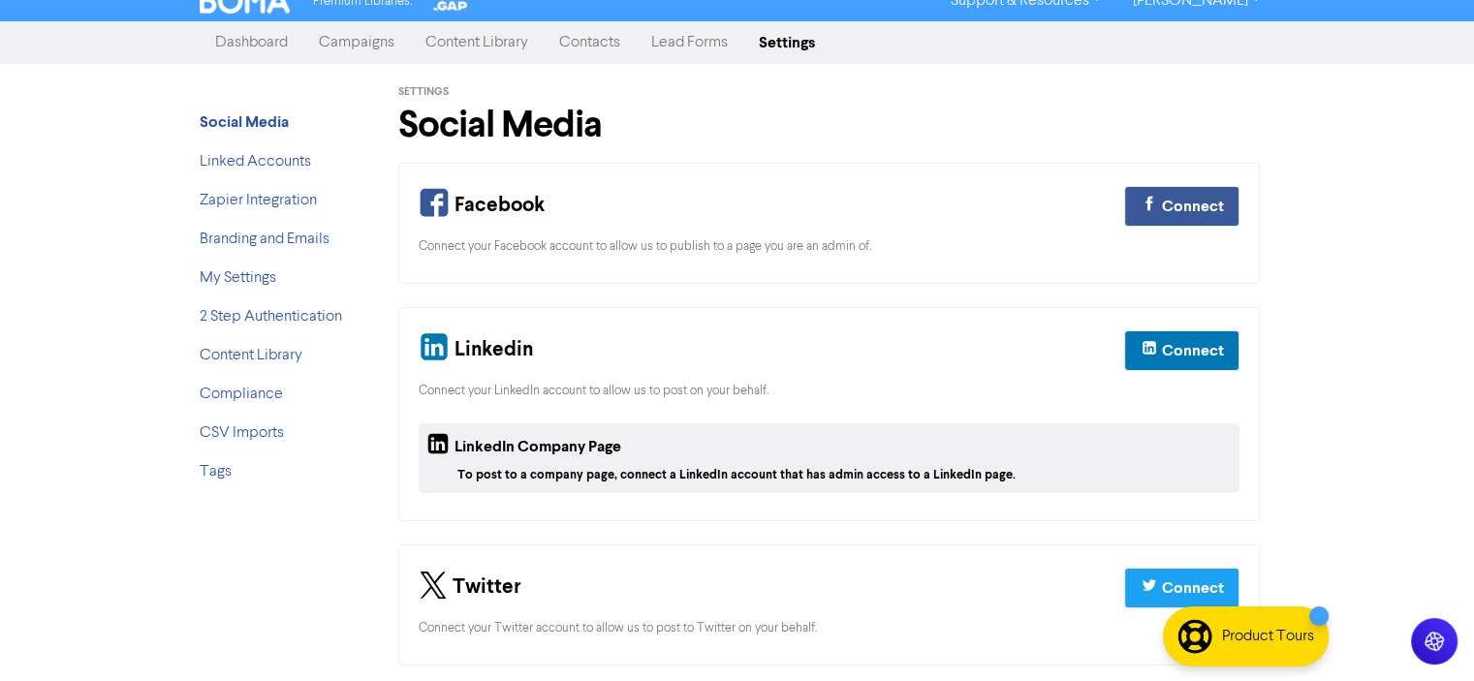
scroll to position [25, 0]
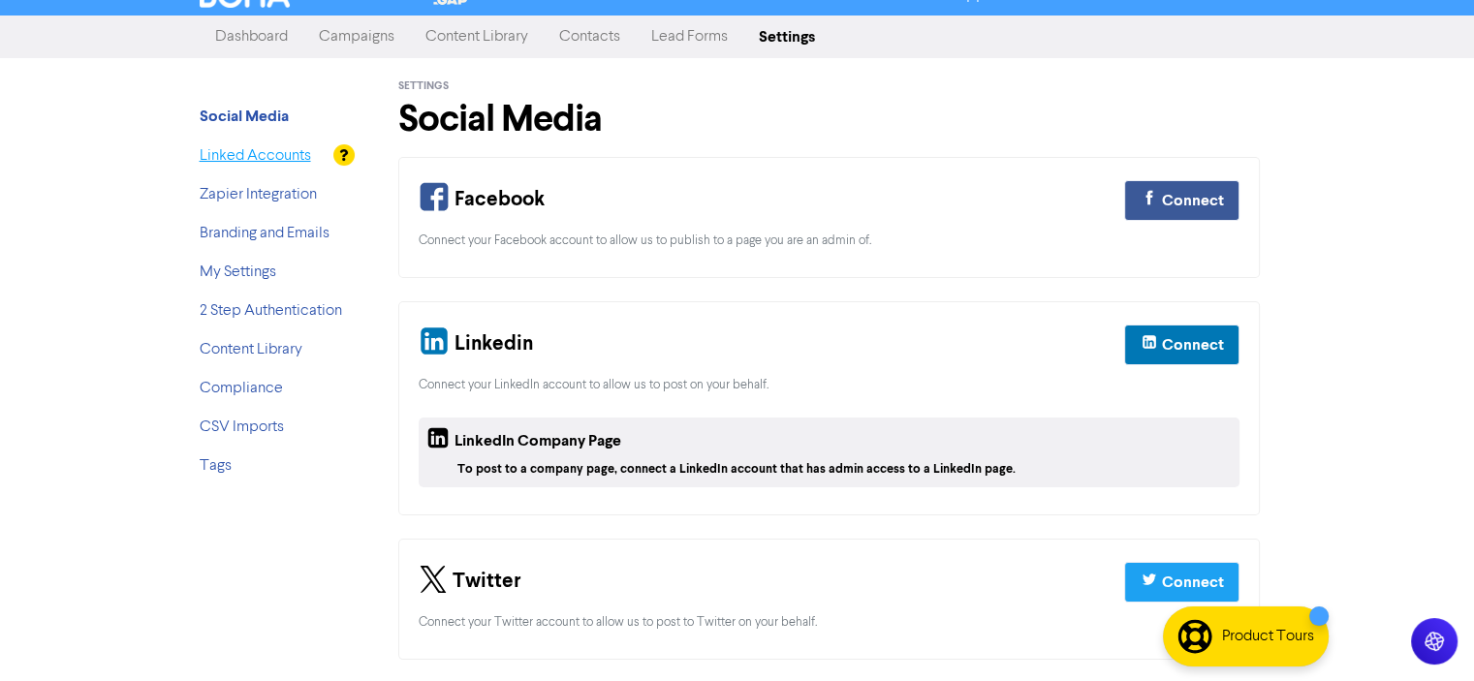
click at [237, 160] on link "Linked Accounts" at bounding box center [255, 156] width 111 height 16
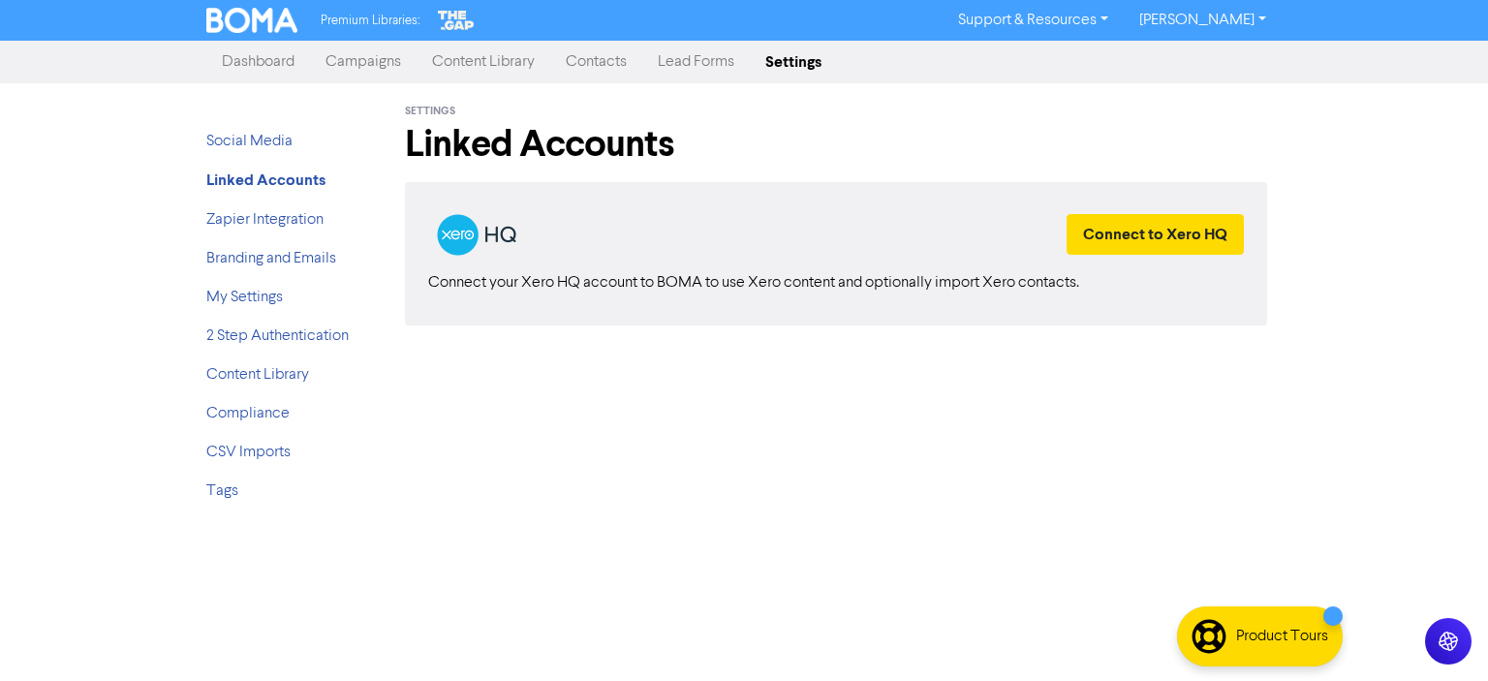
click at [242, 61] on link "Dashboard" at bounding box center [258, 62] width 104 height 39
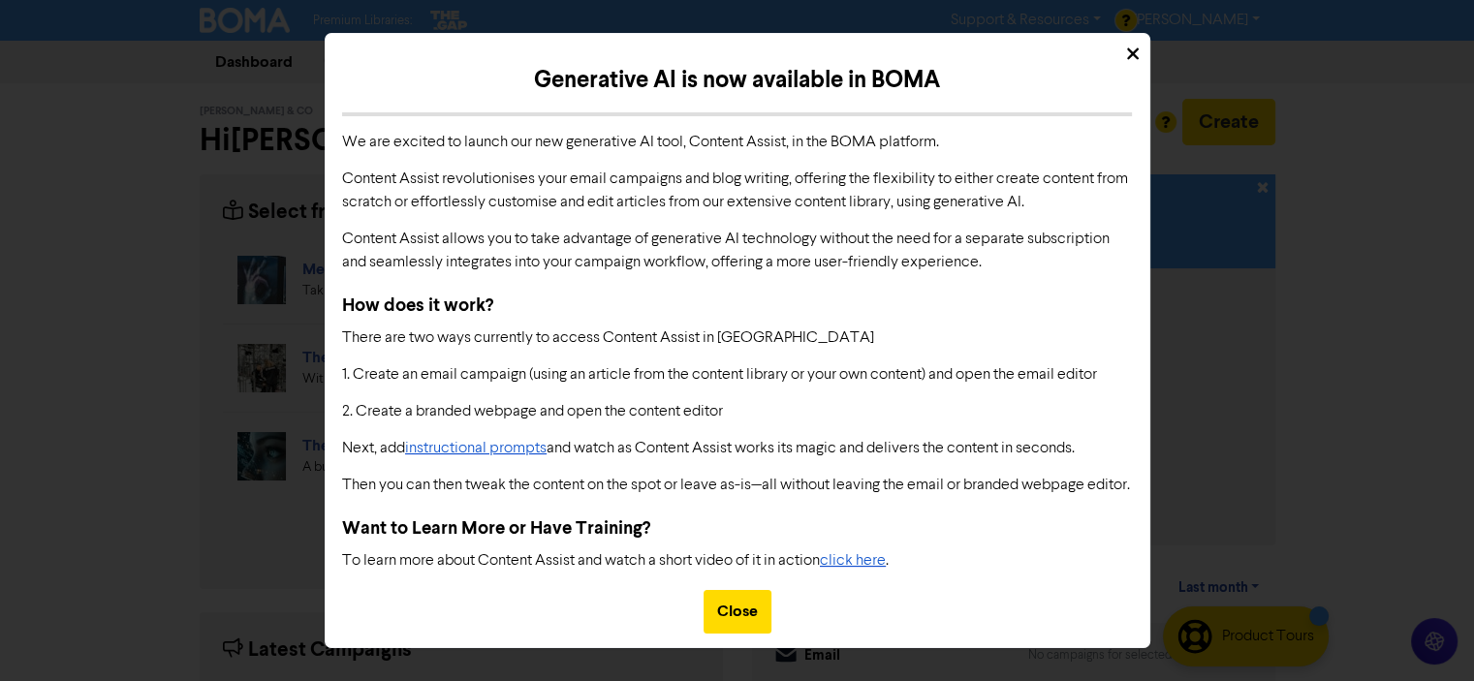
click at [1128, 45] on icon at bounding box center [1133, 54] width 12 height 18
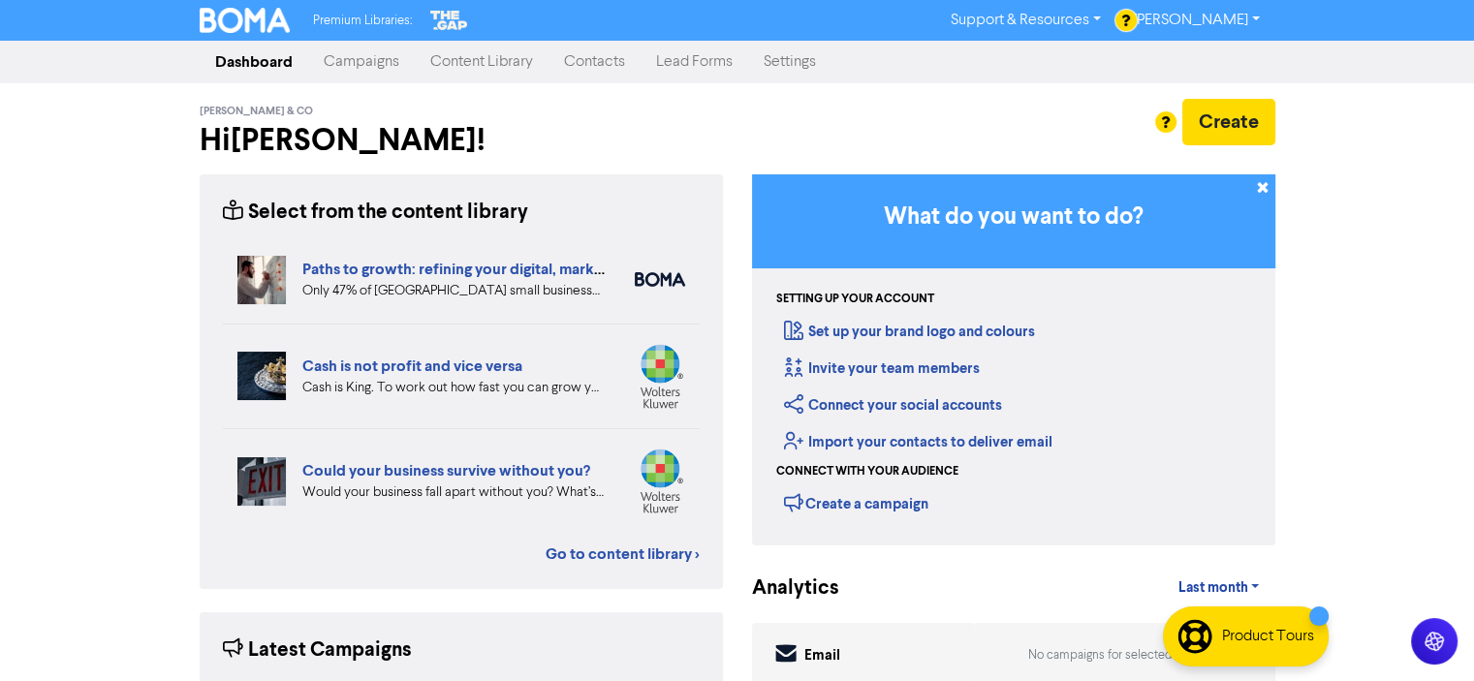
click at [1092, 18] on link "Support & Resources" at bounding box center [1025, 20] width 181 height 31
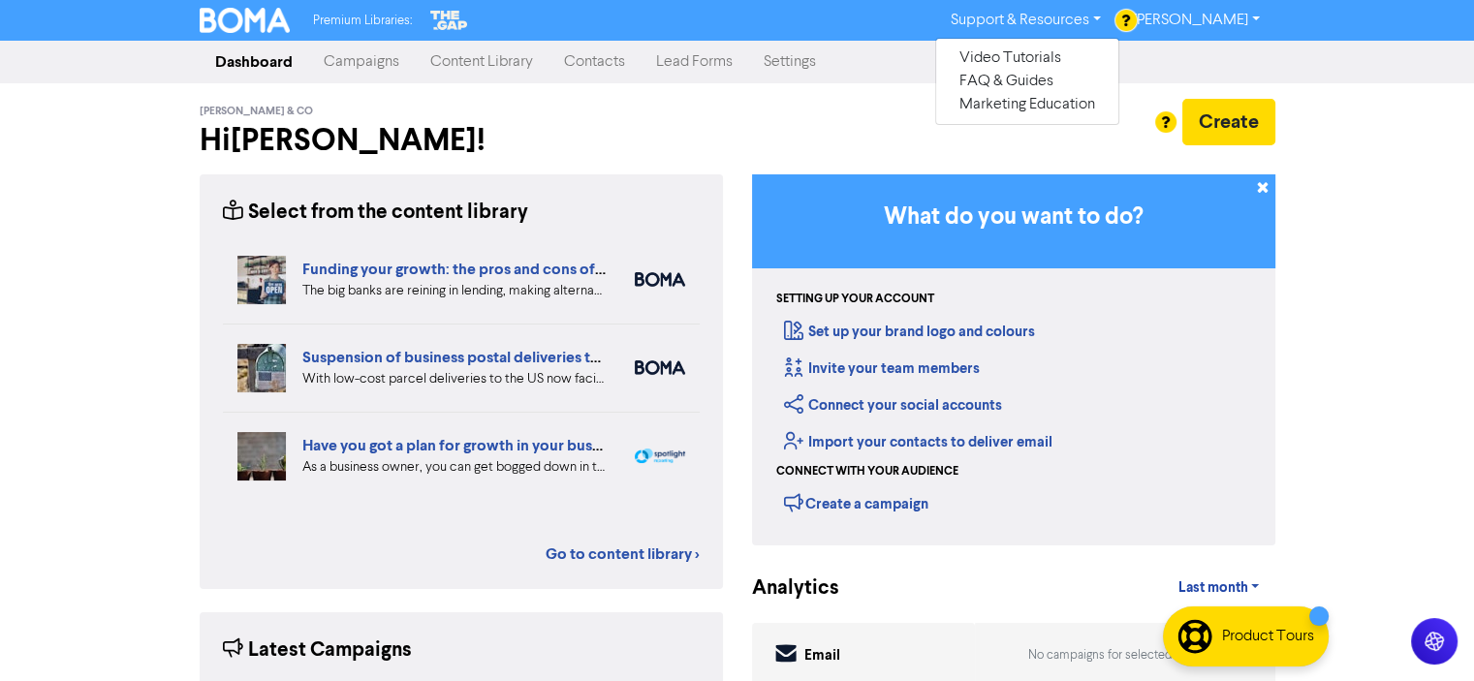
click at [1427, 90] on div "Premium Libraries: Support & Resources Video Tutorials FAQ & Guides Marketing E…" at bounding box center [737, 340] width 1474 height 681
click at [1229, 20] on div at bounding box center [737, 340] width 1474 height 681
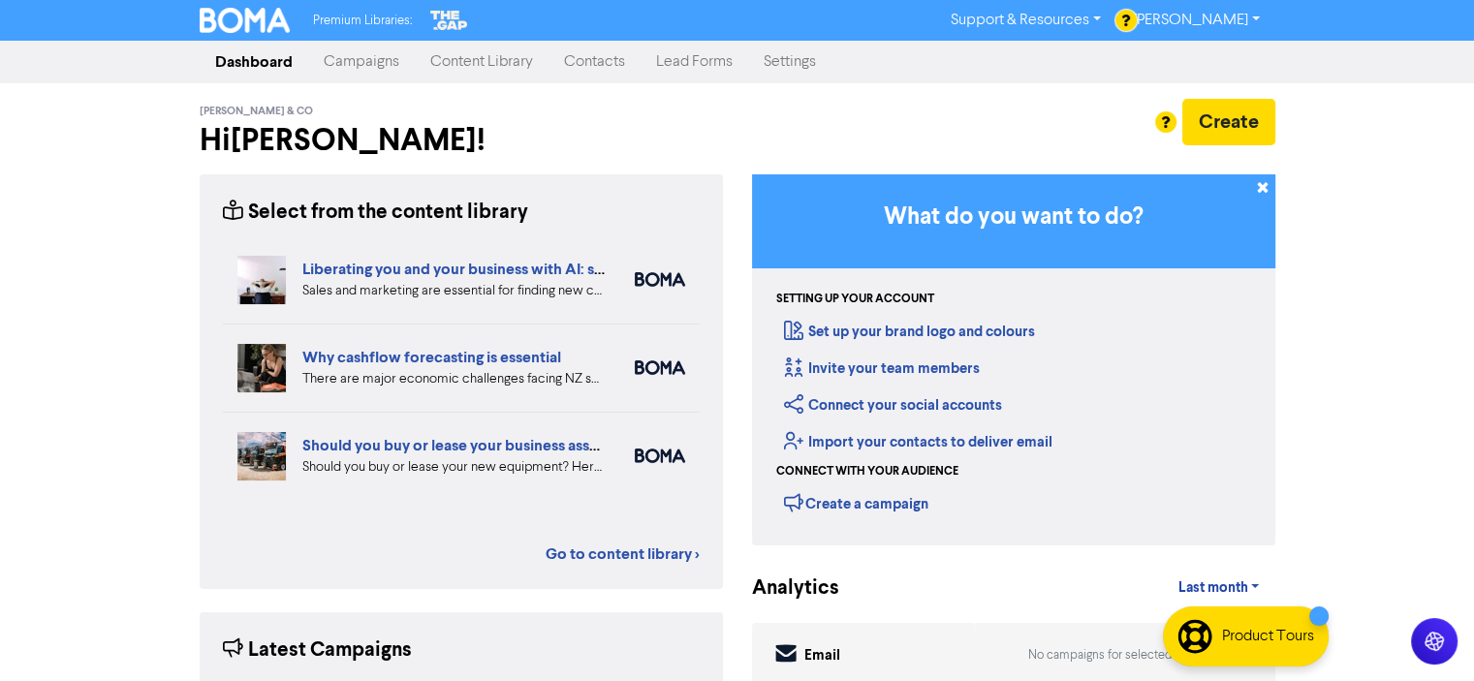
click at [1252, 18] on link "[PERSON_NAME]" at bounding box center [1195, 20] width 158 height 31
click at [1093, 20] on div at bounding box center [737, 340] width 1474 height 681
click at [1099, 18] on link "Support & Resources" at bounding box center [1025, 20] width 181 height 31
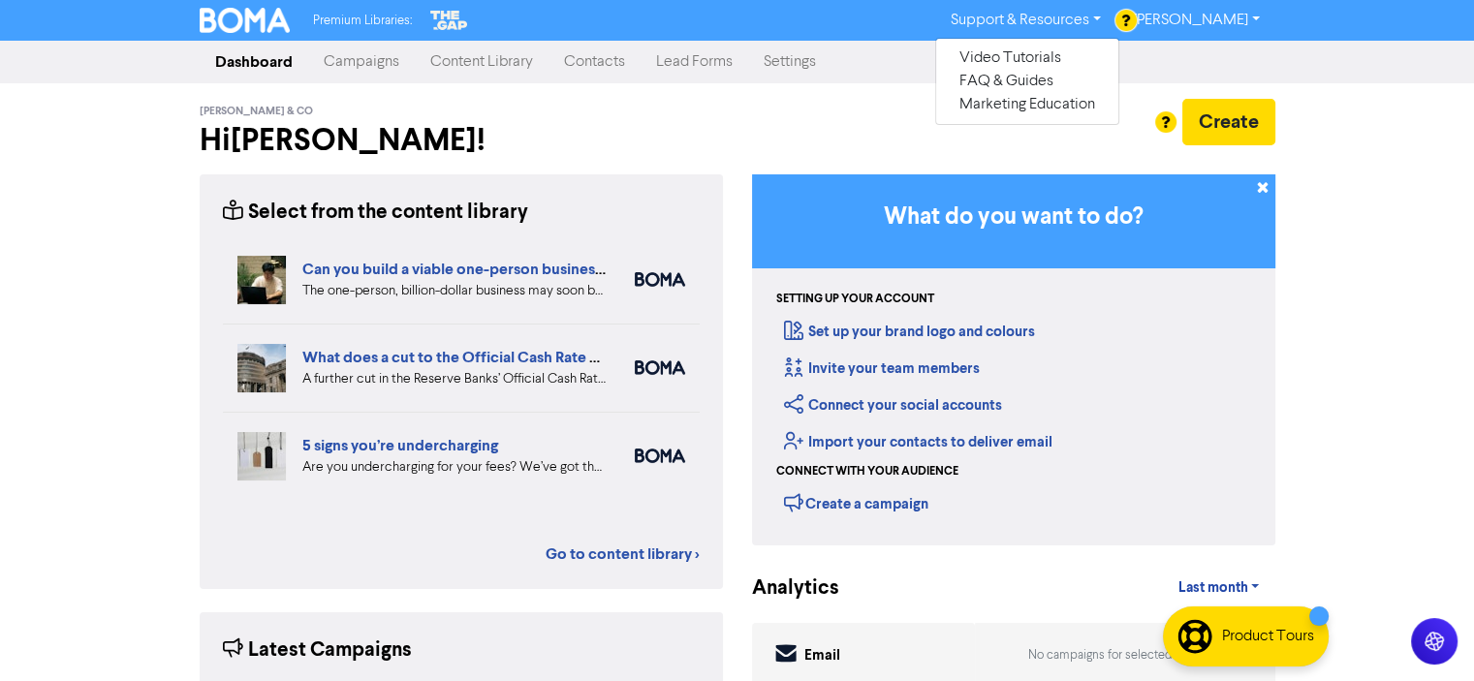
click at [886, 64] on div "Dashboard Campaigns Content Library Contacts Lead Forms Settings" at bounding box center [737, 62] width 1104 height 39
click at [789, 59] on link "Settings" at bounding box center [789, 62] width 83 height 39
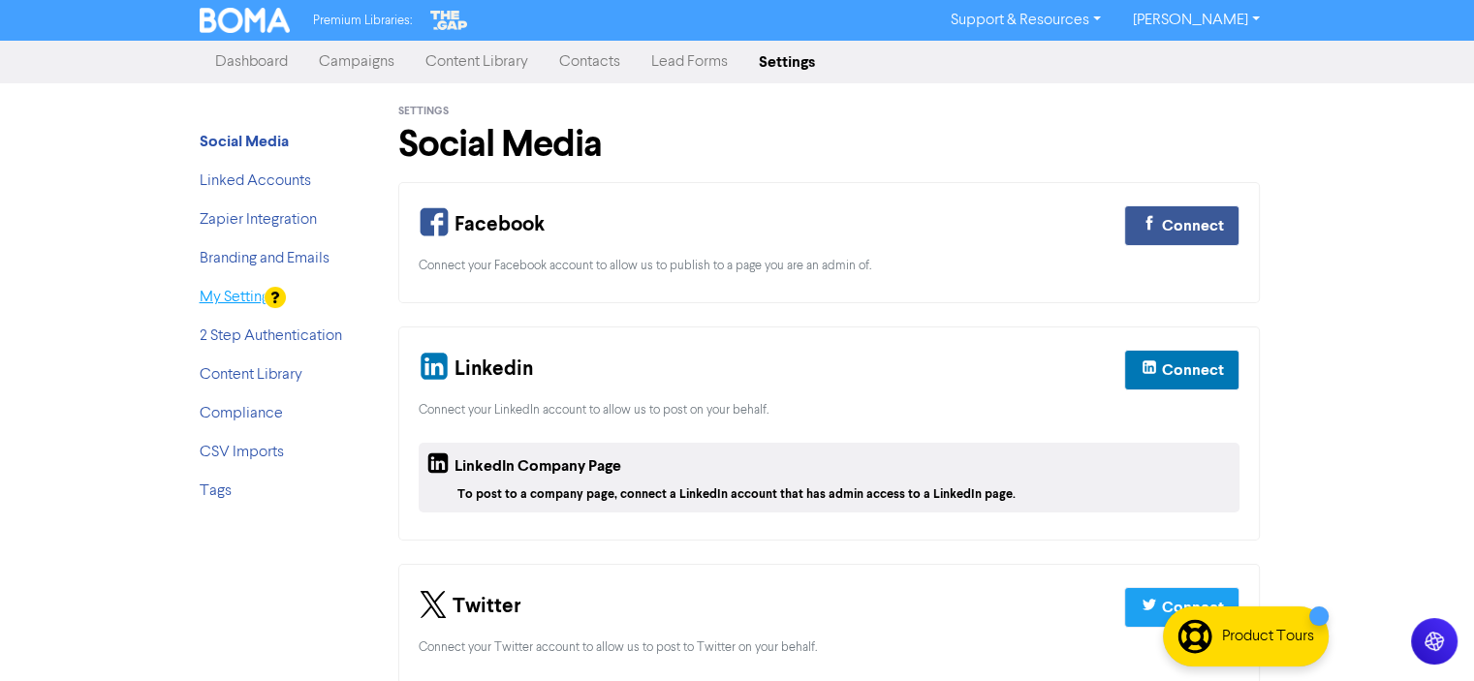
click at [231, 296] on link "My Settings" at bounding box center [238, 298] width 77 height 16
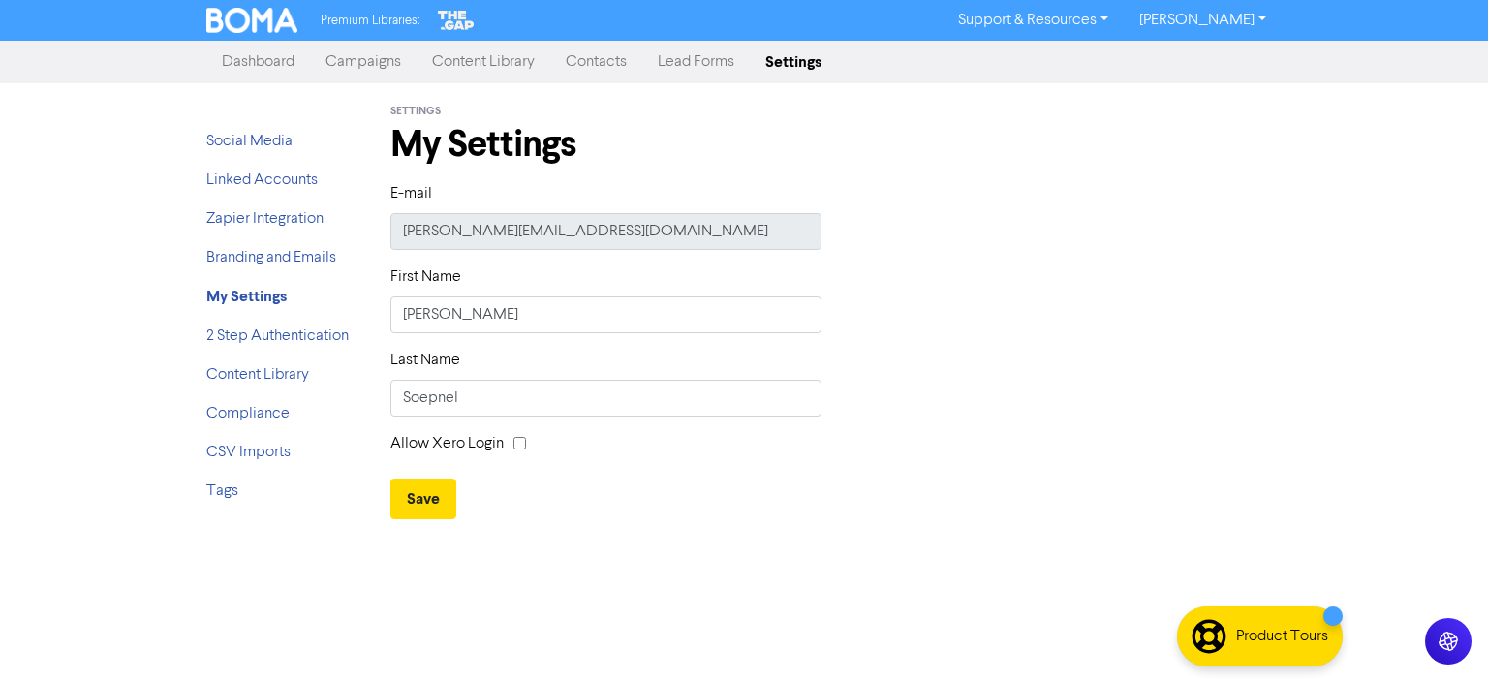
click at [861, 522] on div "Premium Libraries: Support & Resources Video Tutorials FAQ & Guides Marketing E…" at bounding box center [744, 340] width 1488 height 681
click at [49, 243] on div "Premium Libraries: Support & Resources Video Tutorials FAQ & Guides Marketing E…" at bounding box center [744, 340] width 1488 height 681
